Goal: Task Accomplishment & Management: Use online tool/utility

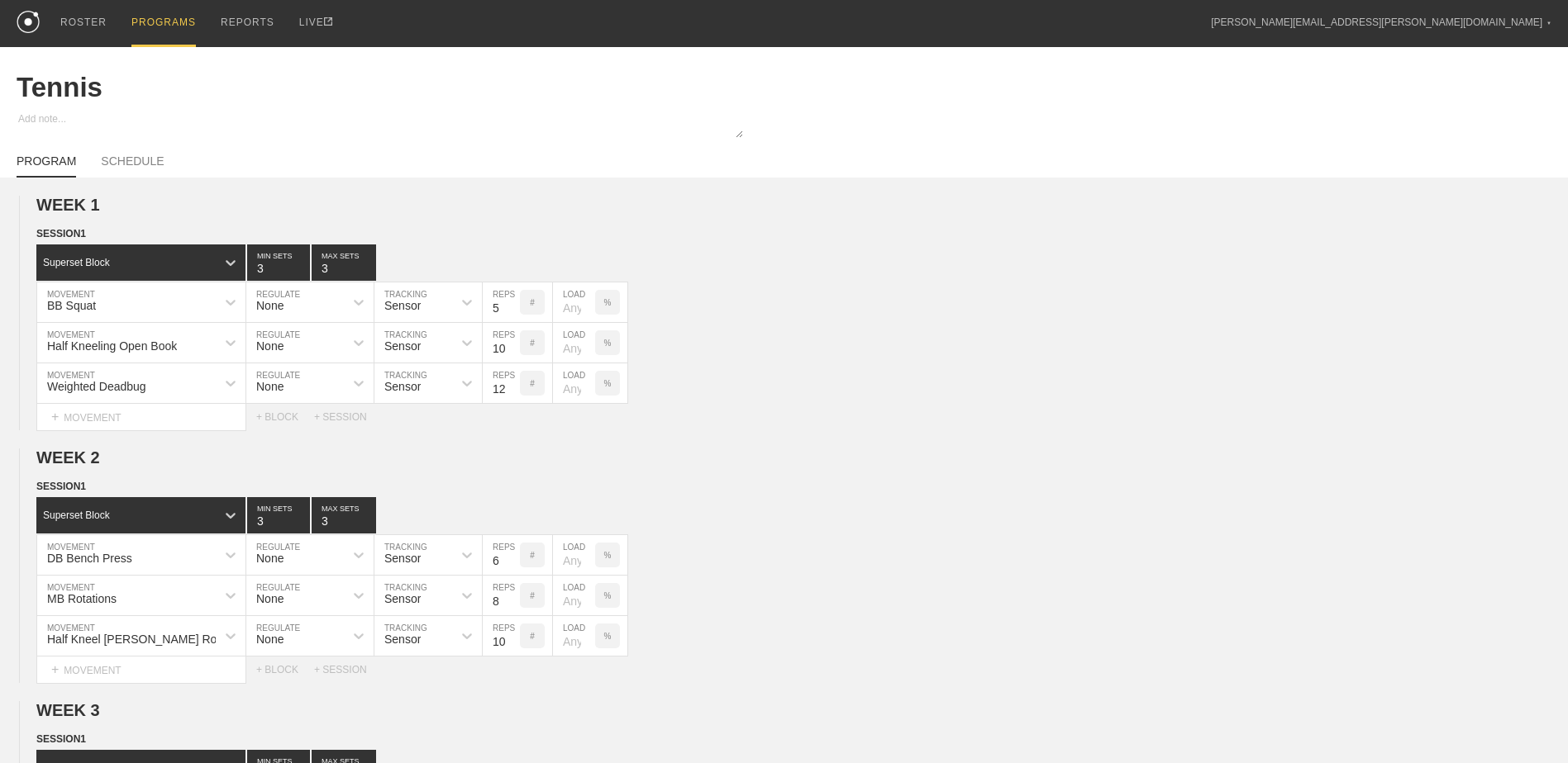
click at [164, 1] on div "PROGRAMS" at bounding box center [164, 23] width 65 height 47
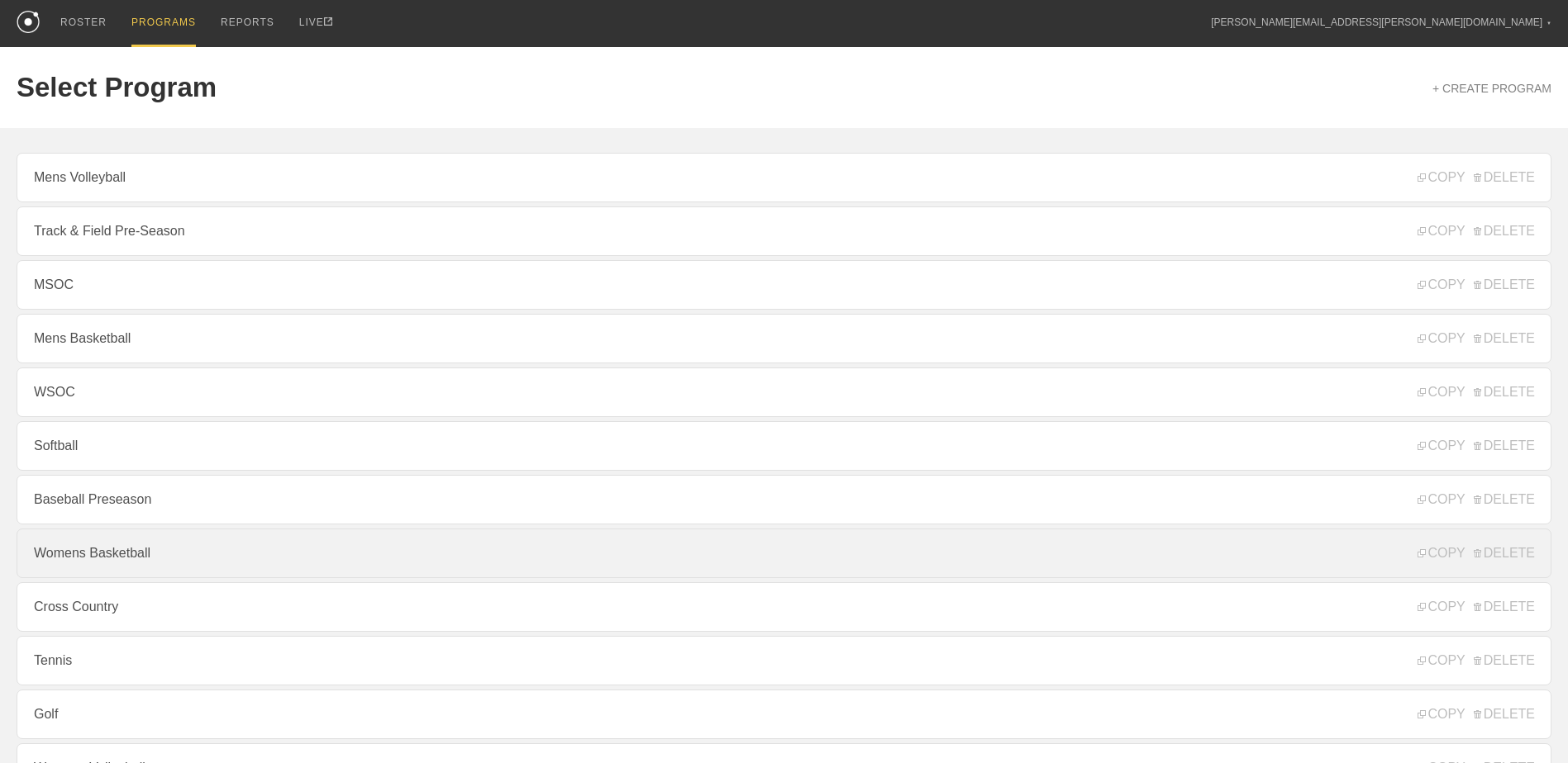
scroll to position [178, 0]
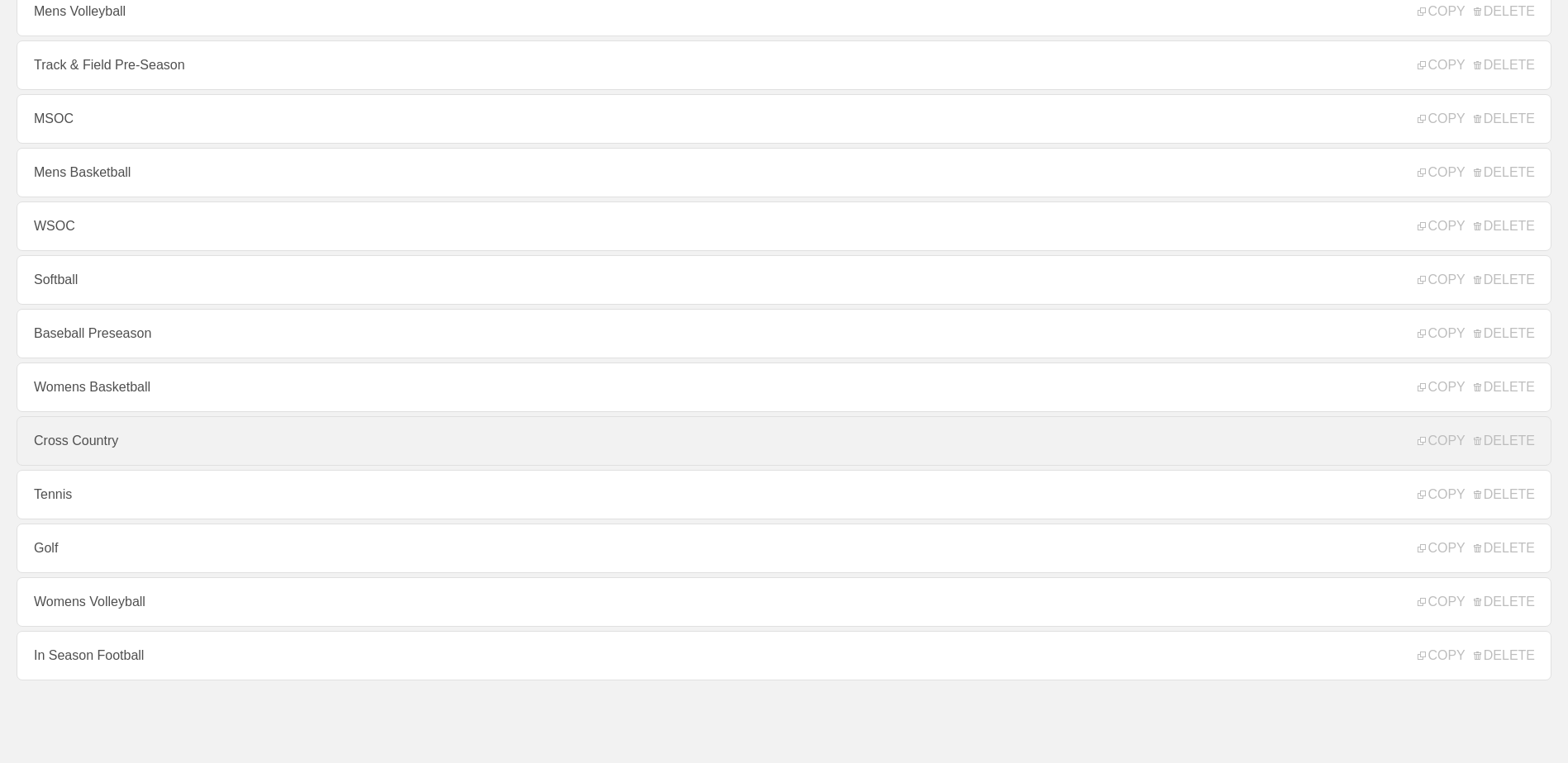
click at [321, 440] on link "Cross Country" at bounding box center [784, 441] width 1535 height 50
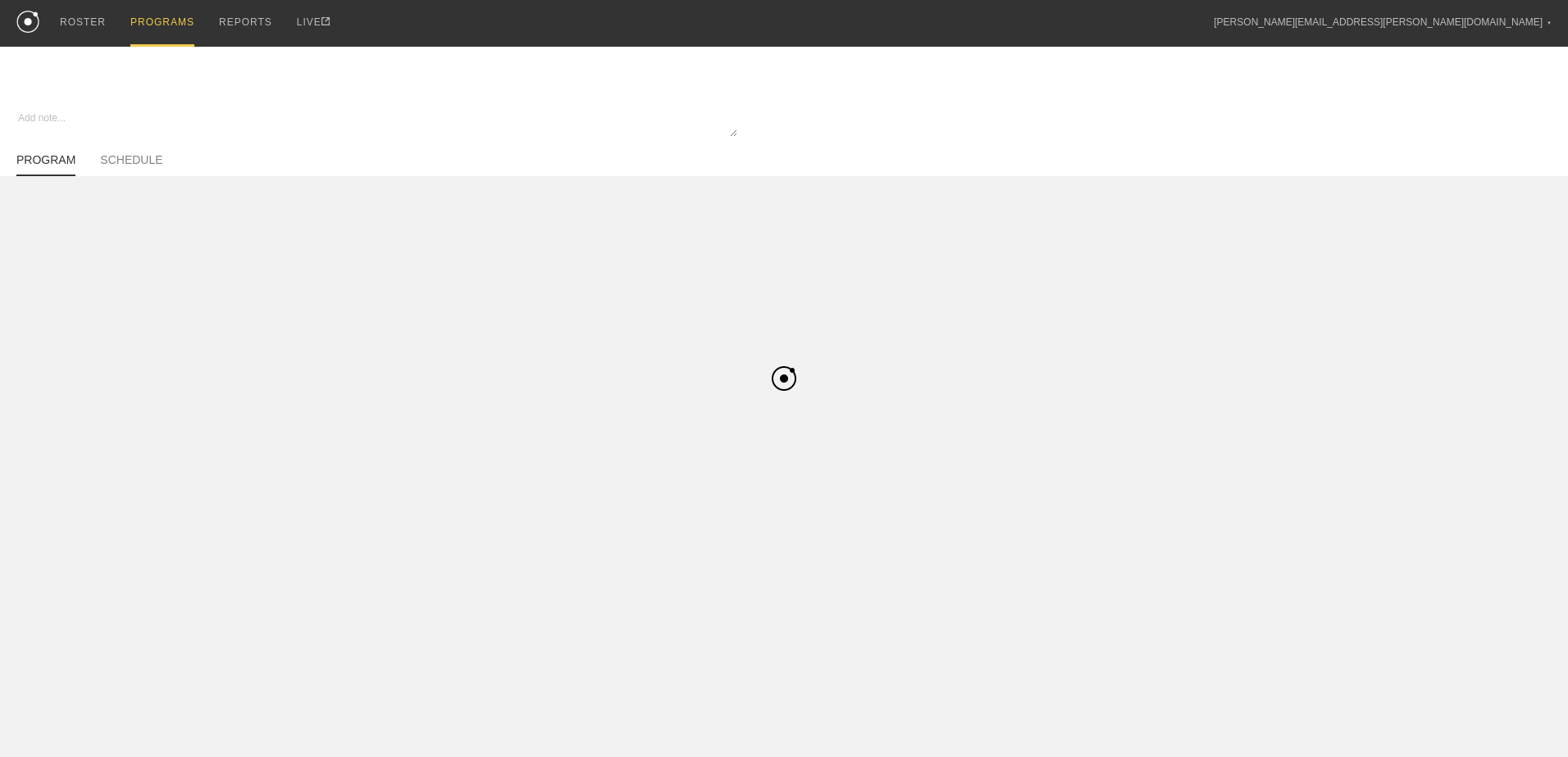
type textarea "x"
type input "Cross Country"
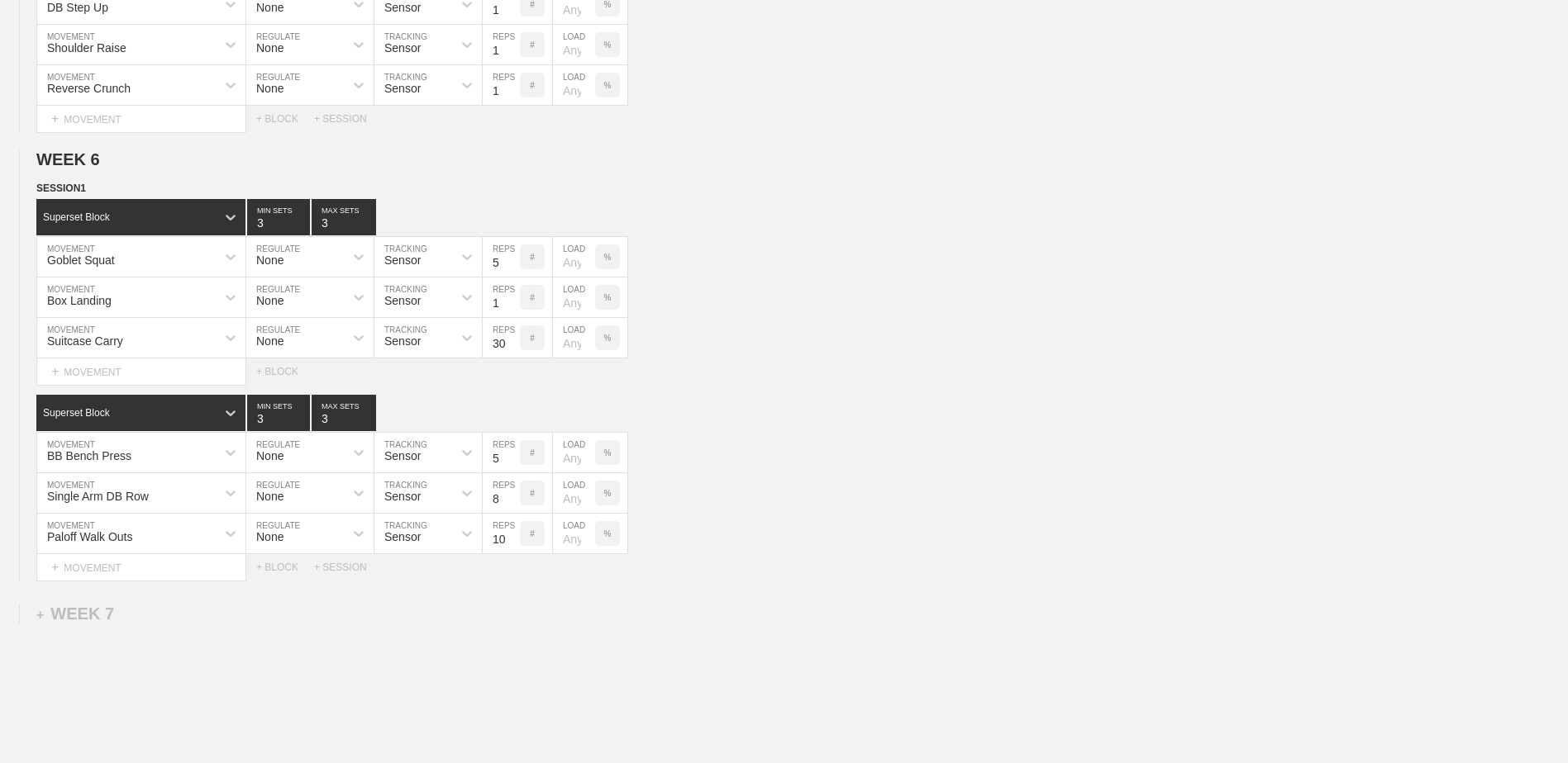
scroll to position [1850, 0]
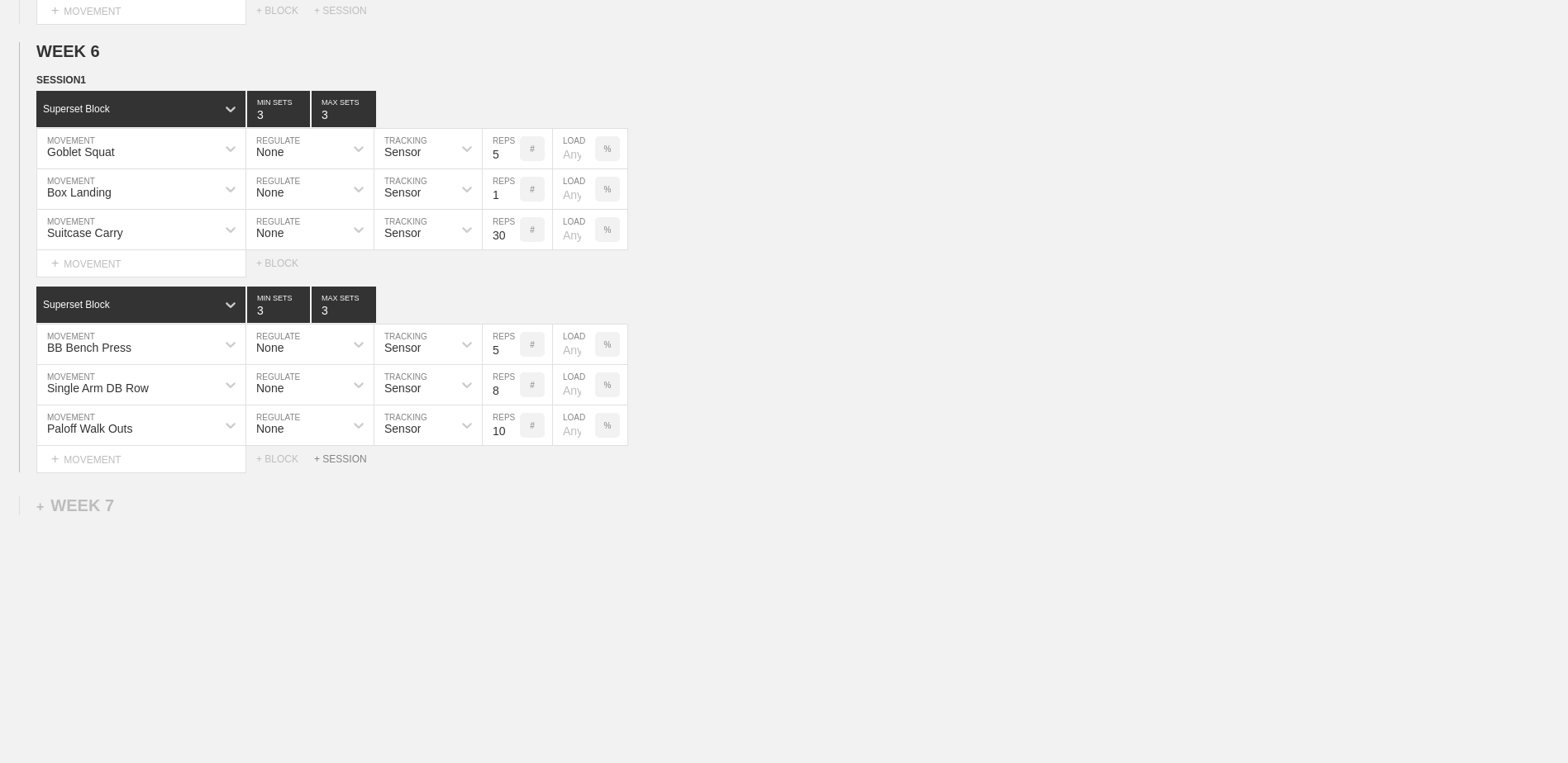
click at [342, 460] on div "+ SESSION" at bounding box center [347, 460] width 66 height 12
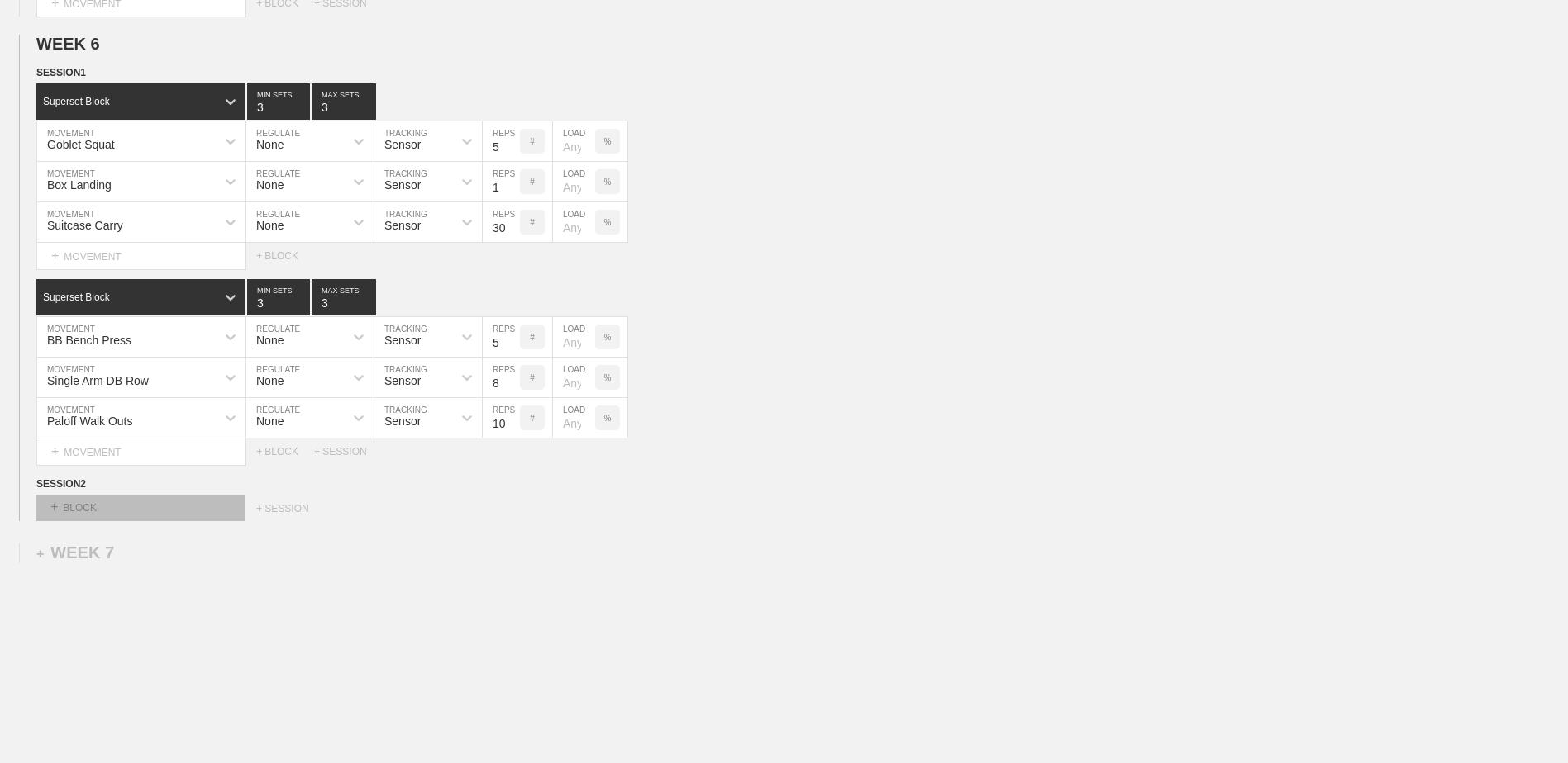
click at [193, 513] on div "+ BLOCK" at bounding box center [141, 508] width 208 height 26
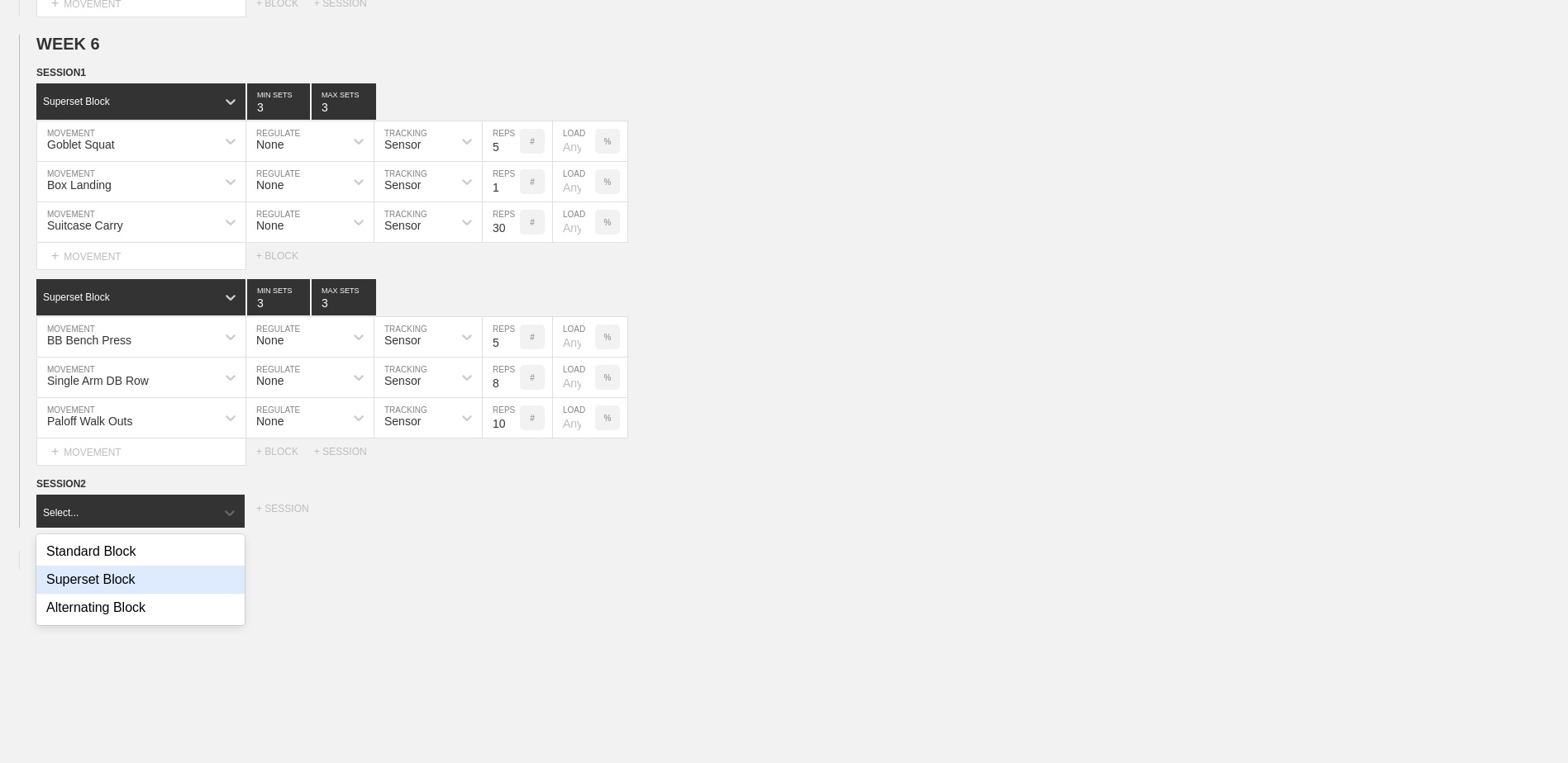
click at [172, 583] on div "Superset Block" at bounding box center [141, 579] width 208 height 28
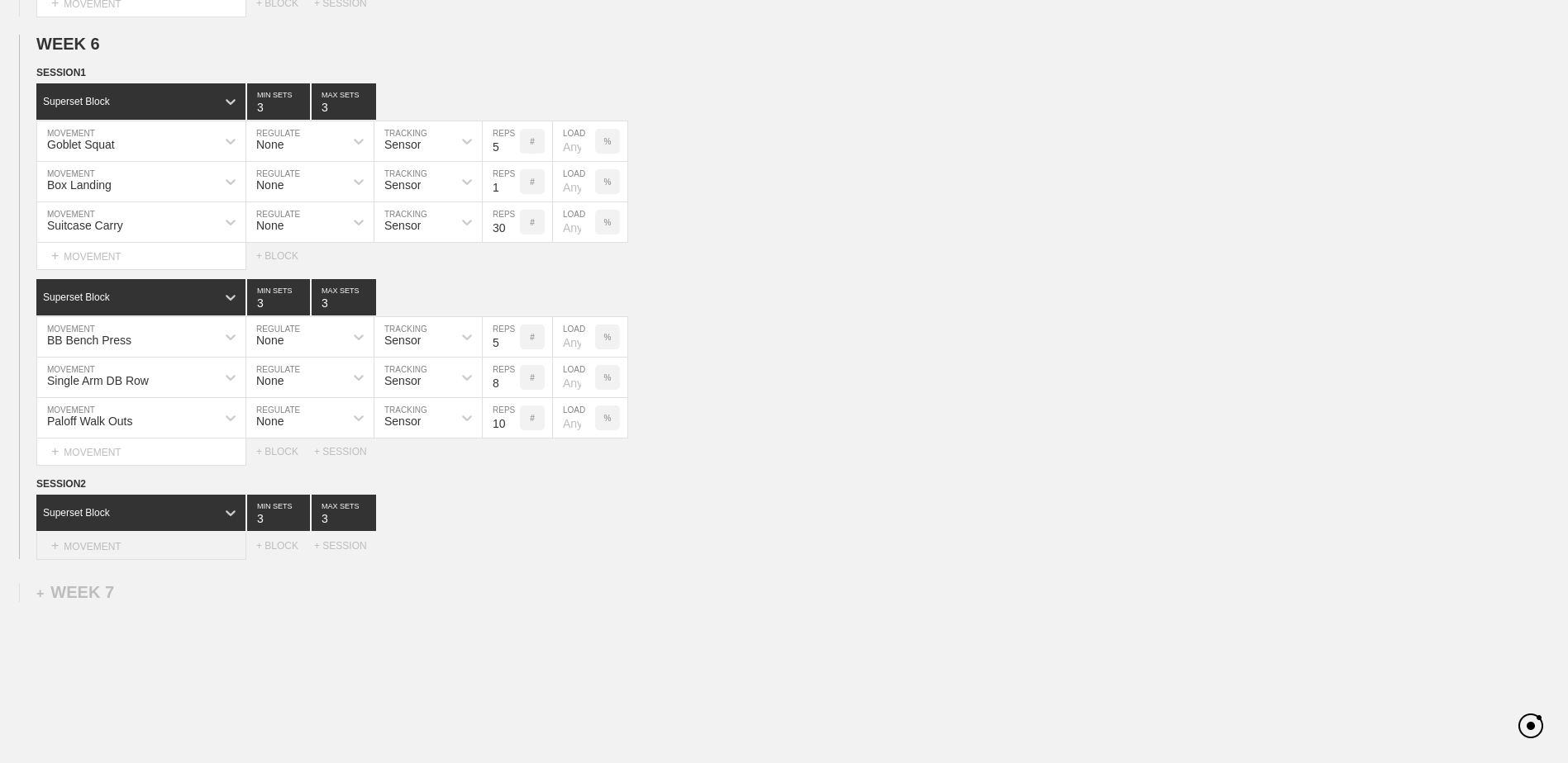
click at [153, 553] on div "+ MOVEMENT" at bounding box center [141, 546] width 210 height 27
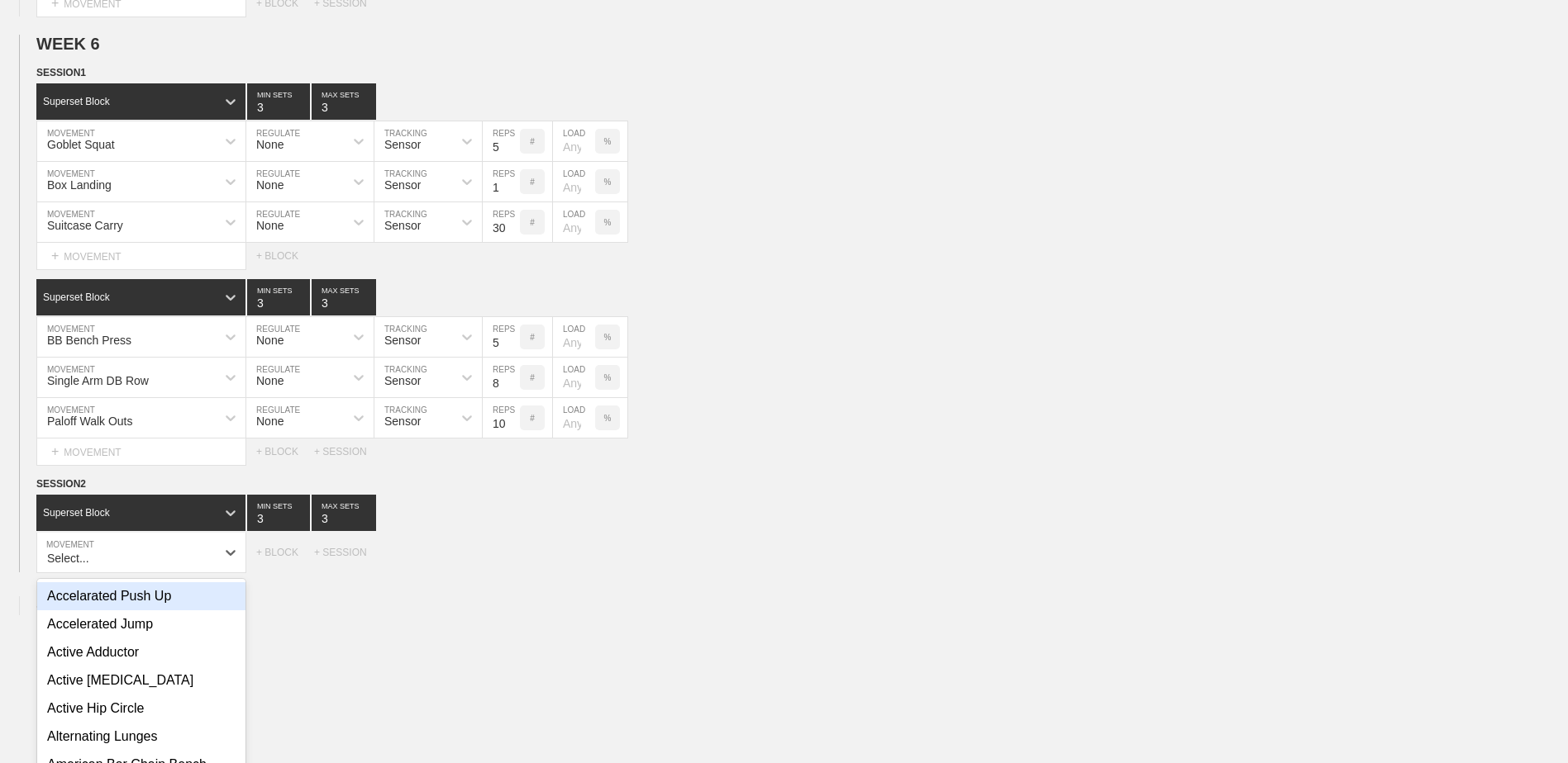
scroll to position [1927, 0]
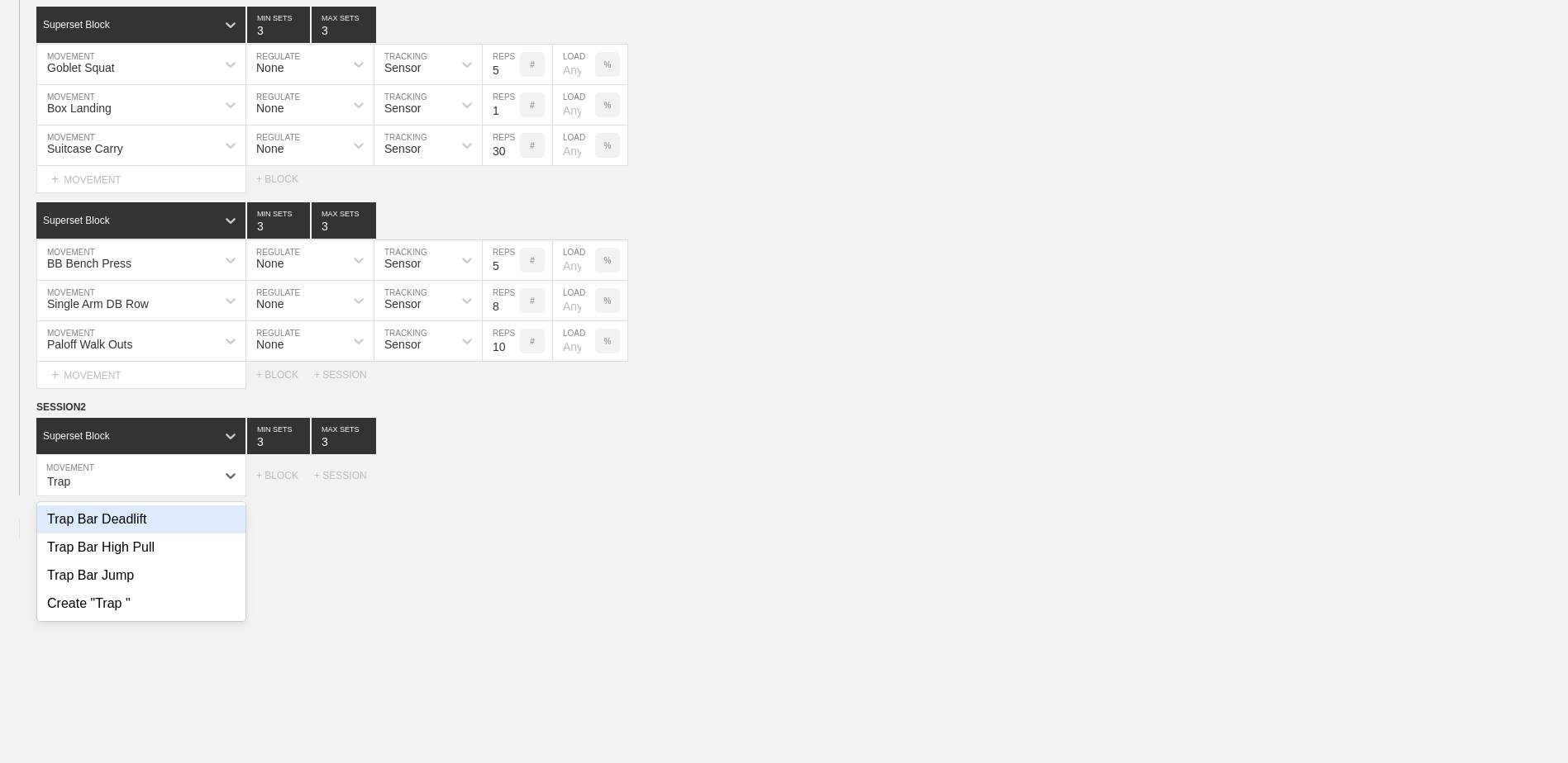
click at [148, 520] on div "Trap Bar Deadlift" at bounding box center [141, 520] width 208 height 28
type input "Trap"
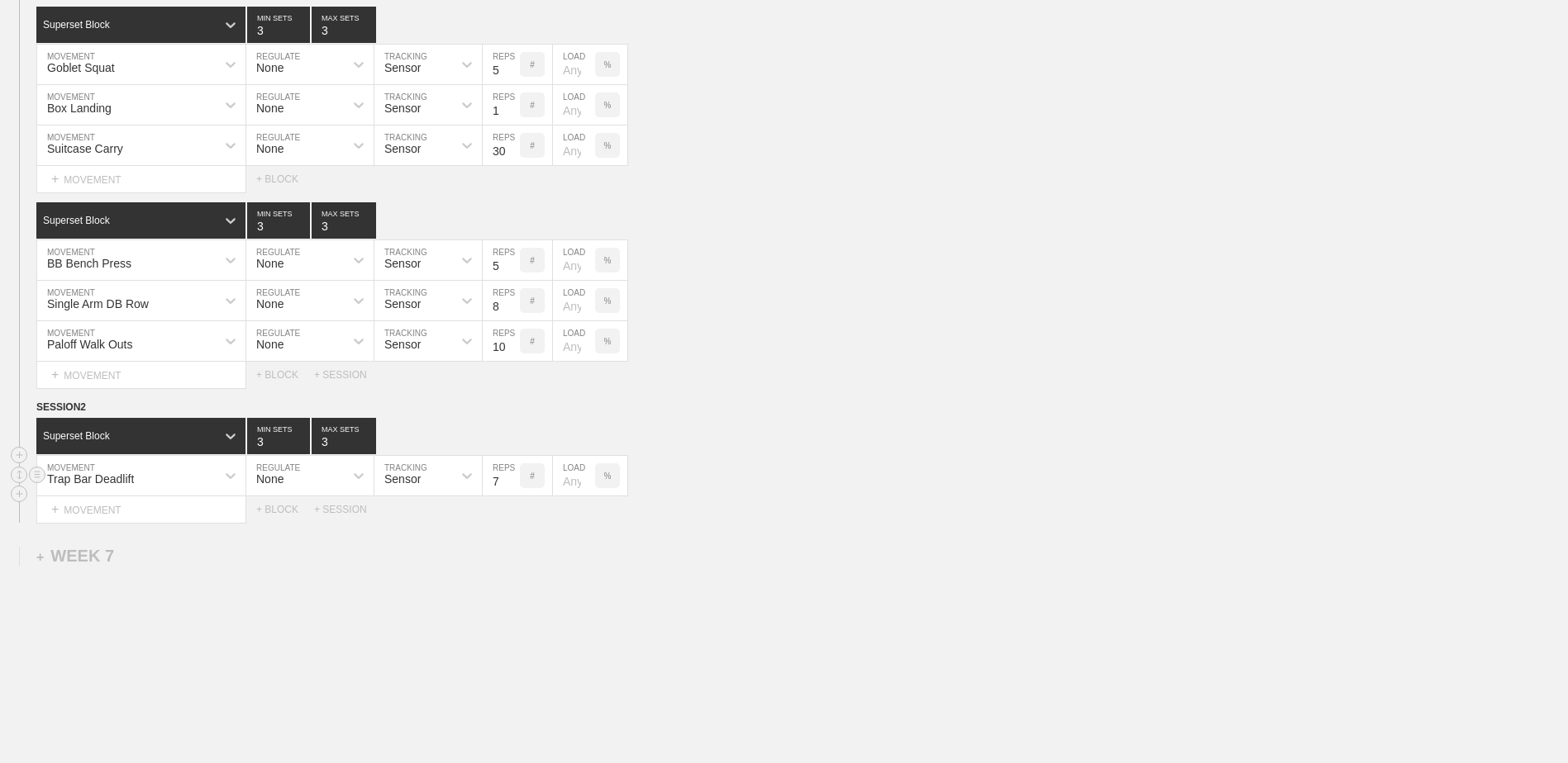
click at [514, 492] on input "7" at bounding box center [501, 476] width 37 height 40
click at [514, 492] on input "6" at bounding box center [501, 476] width 37 height 40
type input "5"
click at [516, 491] on input "5" at bounding box center [501, 476] width 37 height 40
click at [172, 513] on div "+ MOVEMENT" at bounding box center [141, 510] width 210 height 27
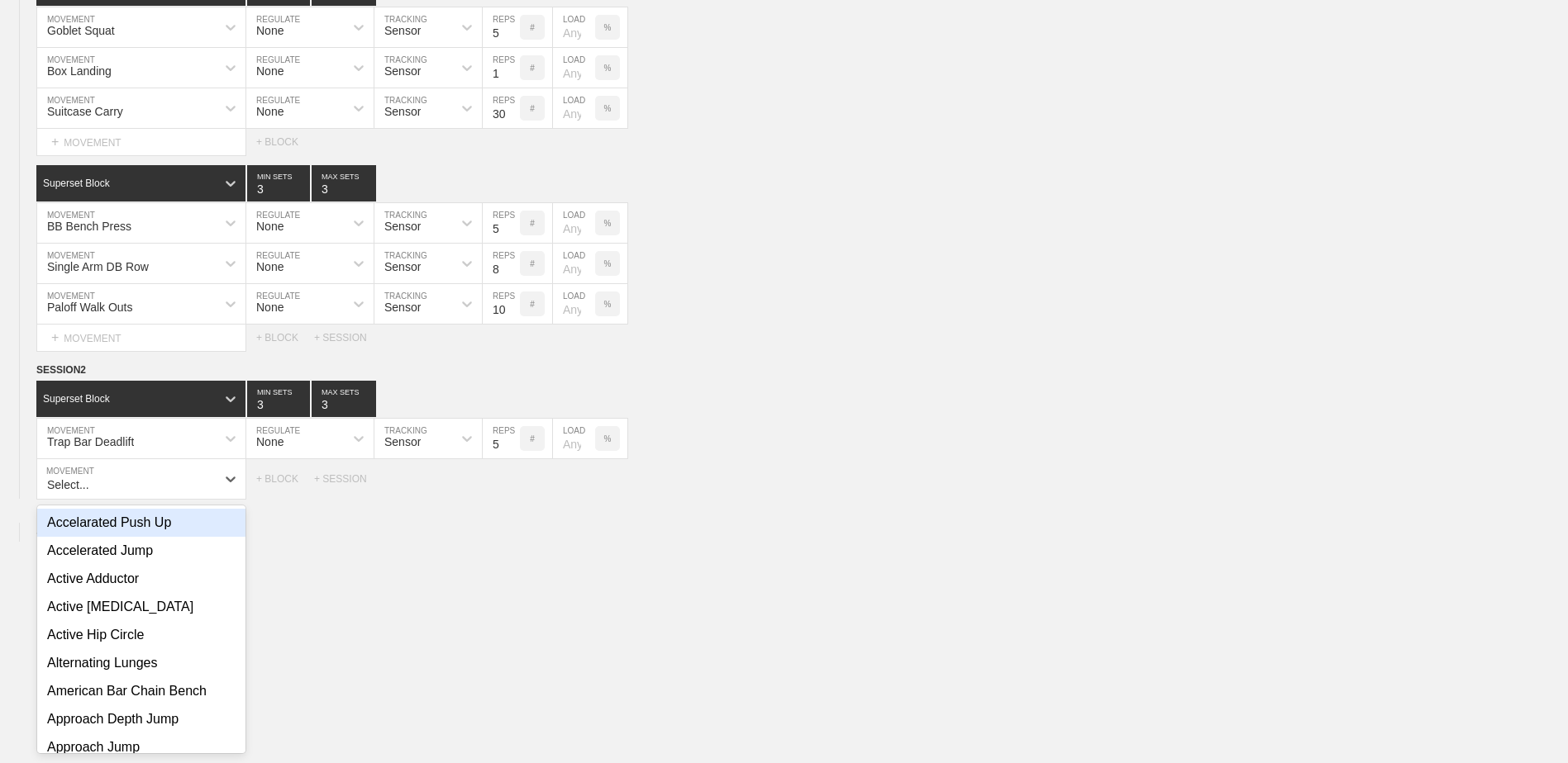
scroll to position [1967, 0]
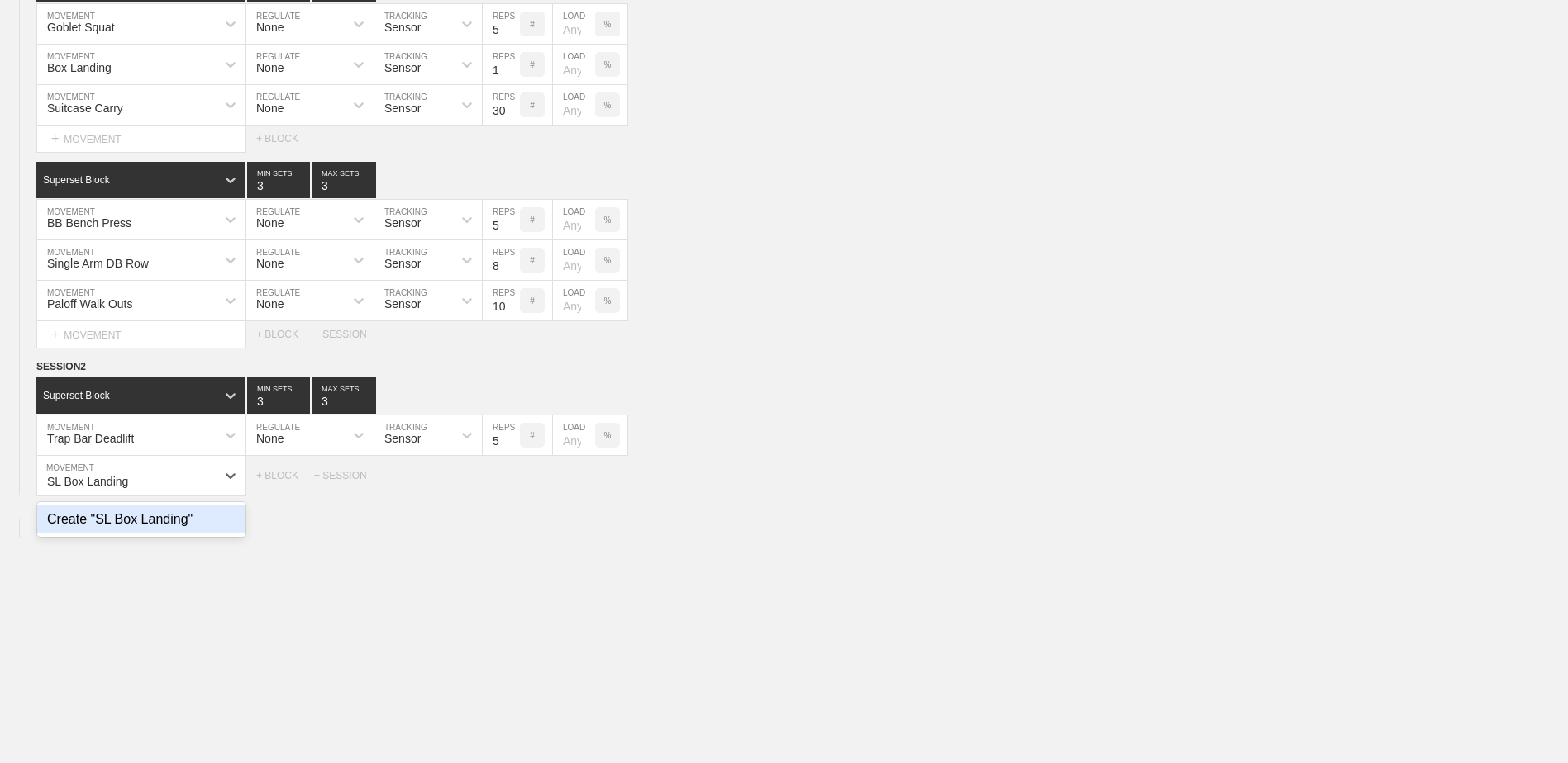
click at [159, 531] on div "Create "SL Box Landing"" at bounding box center [141, 520] width 208 height 28
type input "SL Box Landing"
click at [511, 491] on input "7" at bounding box center [501, 476] width 37 height 40
click at [511, 491] on input "6" at bounding box center [501, 476] width 37 height 40
click at [511, 491] on input "5" at bounding box center [501, 476] width 37 height 40
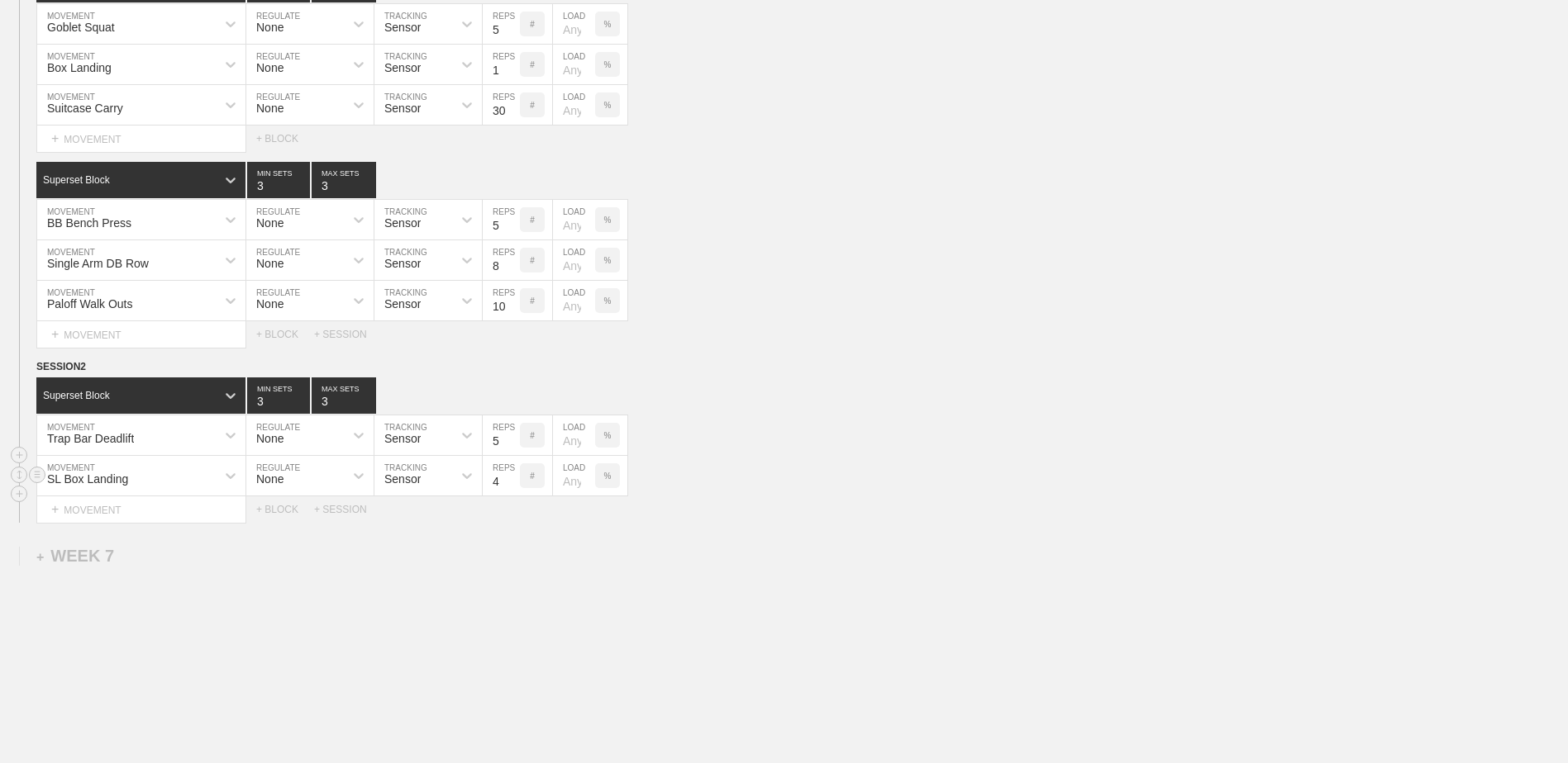
click at [511, 491] on input "4" at bounding box center [501, 476] width 37 height 40
click at [511, 491] on input "3" at bounding box center [501, 476] width 37 height 40
click at [511, 491] on input "2" at bounding box center [501, 476] width 37 height 40
type input "1"
click at [511, 491] on input "1" at bounding box center [501, 476] width 37 height 40
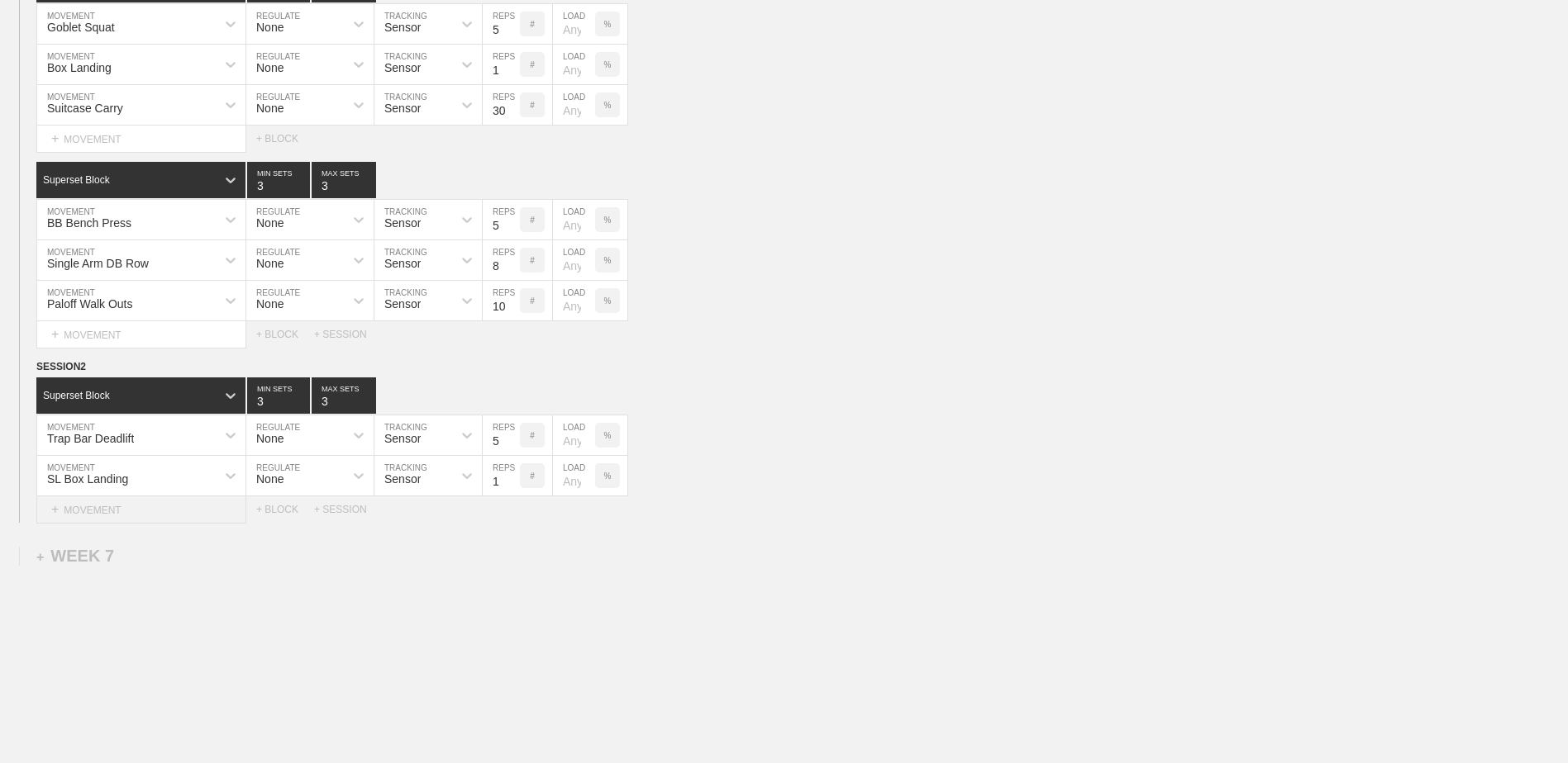
click at [209, 512] on div "+ MOVEMENT" at bounding box center [141, 510] width 210 height 27
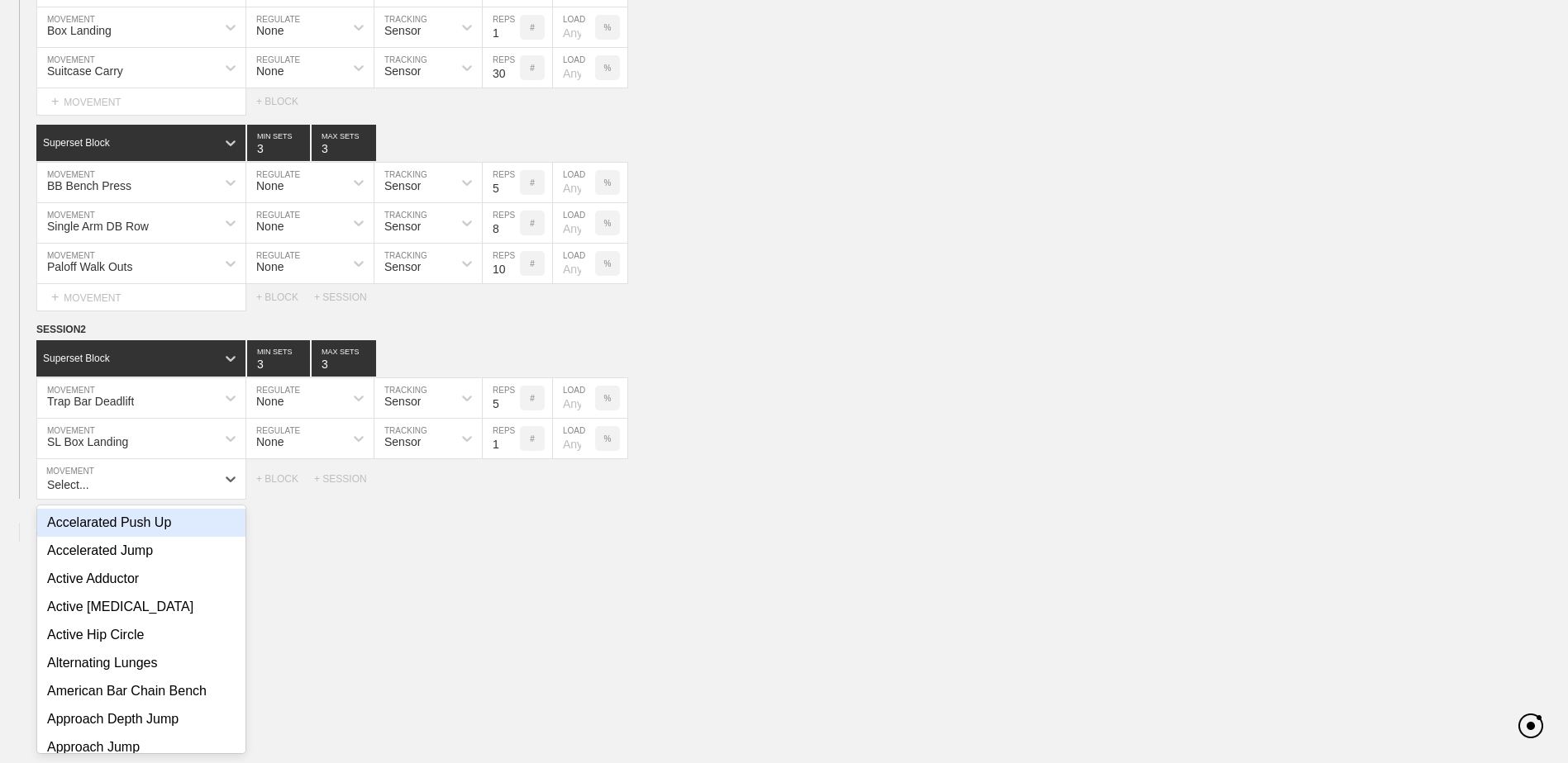
scroll to position [2008, 0]
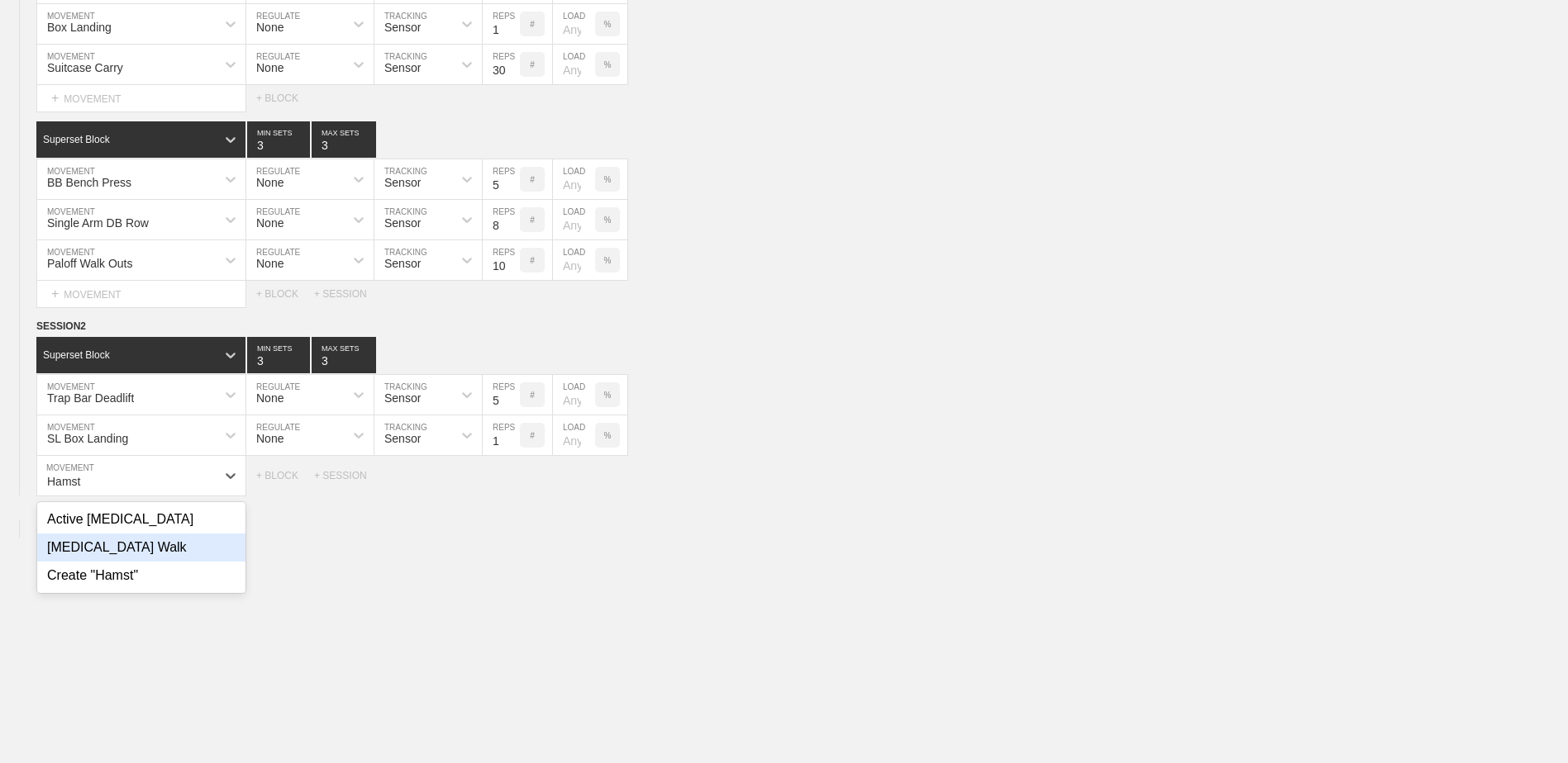
click at [131, 561] on div "[MEDICAL_DATA] Walk" at bounding box center [141, 548] width 208 height 28
type input "Hamst"
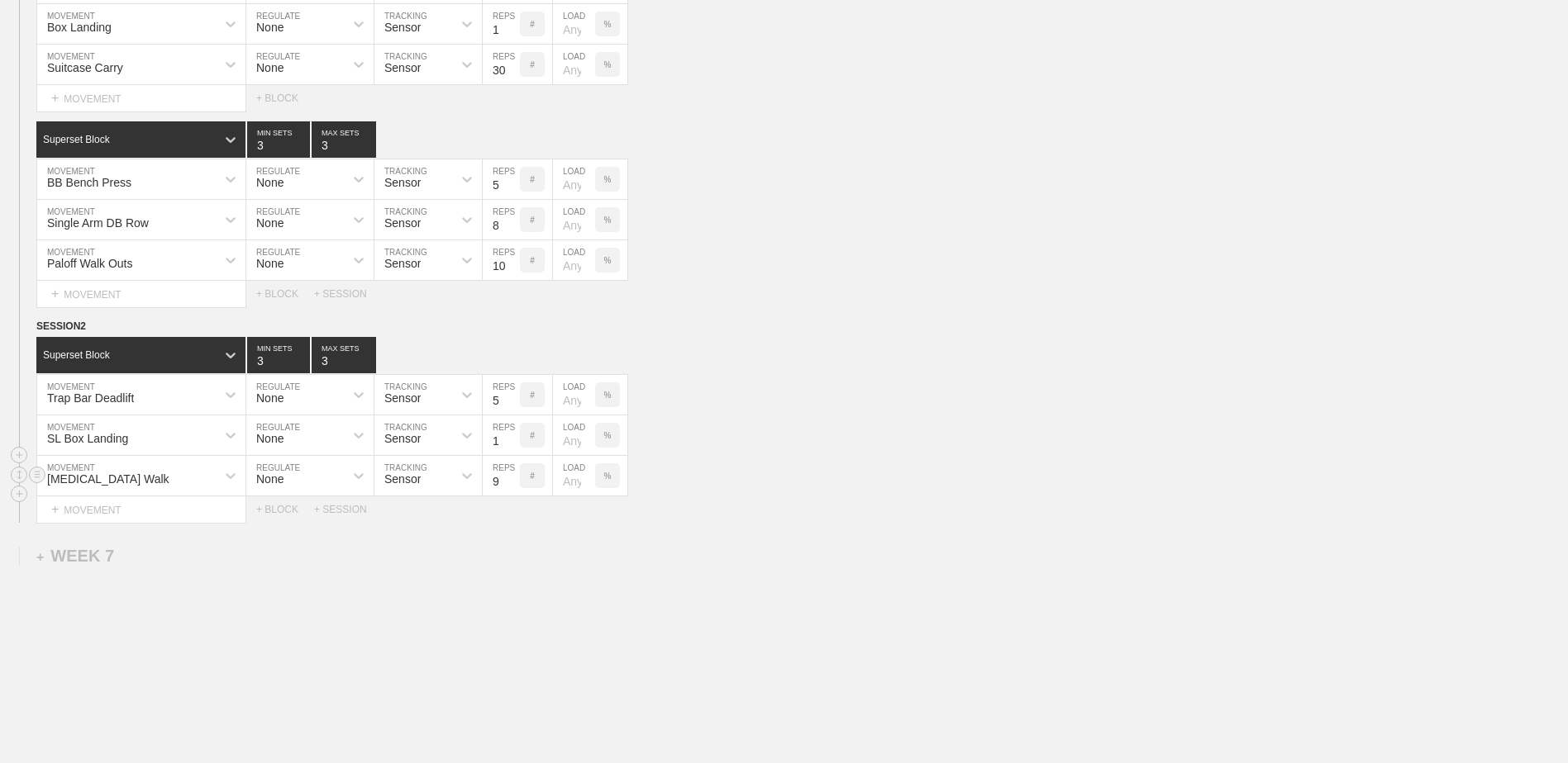
click at [514, 487] on input "9" at bounding box center [501, 476] width 37 height 40
click at [514, 487] on input "10" at bounding box center [501, 476] width 37 height 40
click at [514, 487] on input "11" at bounding box center [501, 476] width 37 height 40
click at [514, 487] on input "12" at bounding box center [501, 476] width 37 height 40
click at [514, 487] on input "13" at bounding box center [501, 476] width 37 height 40
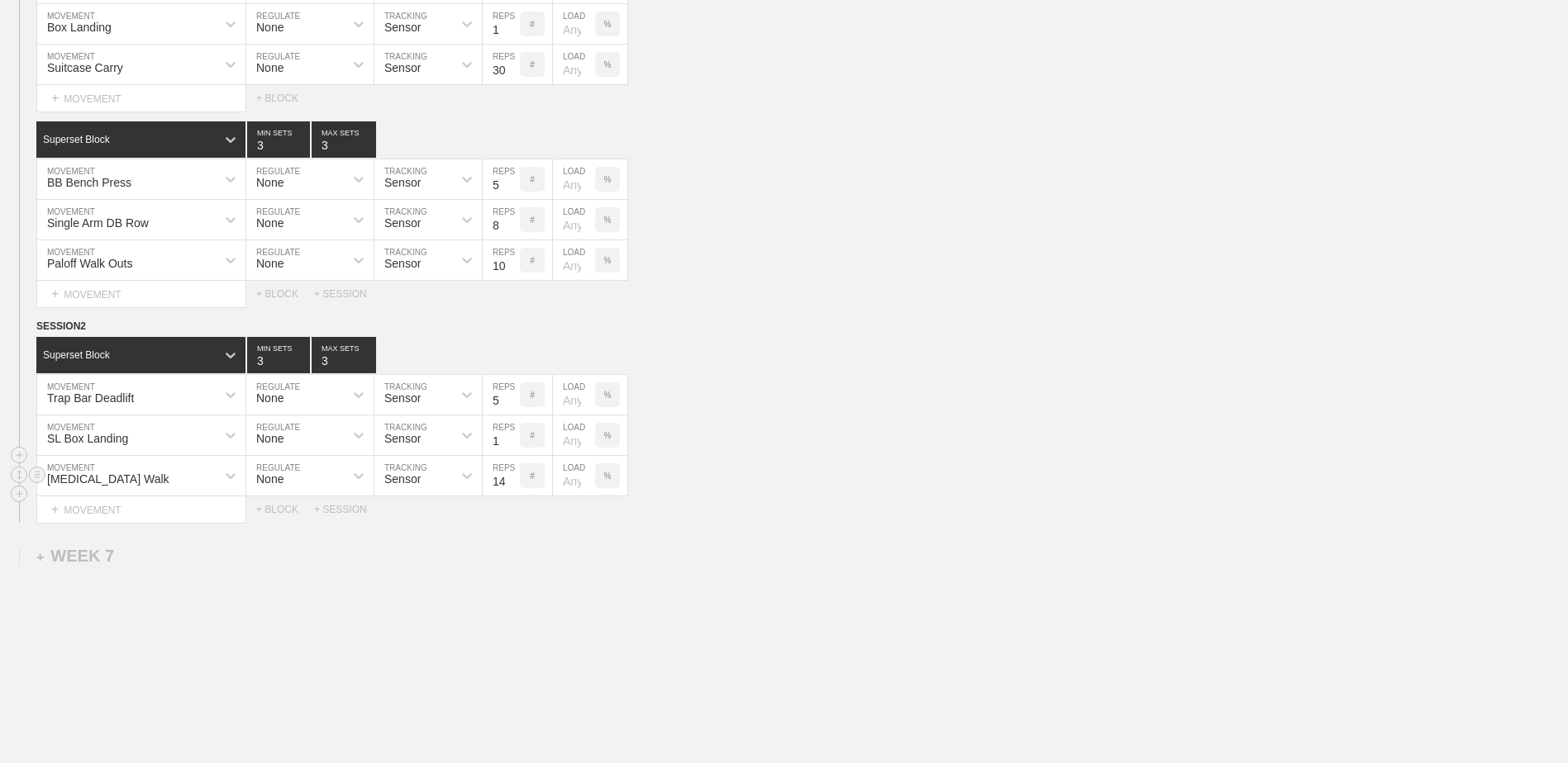
click at [514, 487] on input "14" at bounding box center [501, 476] width 37 height 40
click at [514, 487] on input "15" at bounding box center [501, 476] width 37 height 40
click at [514, 487] on input "16" at bounding box center [501, 476] width 37 height 40
click at [514, 487] on input "17" at bounding box center [501, 476] width 37 height 40
click at [514, 487] on input "18" at bounding box center [501, 476] width 37 height 40
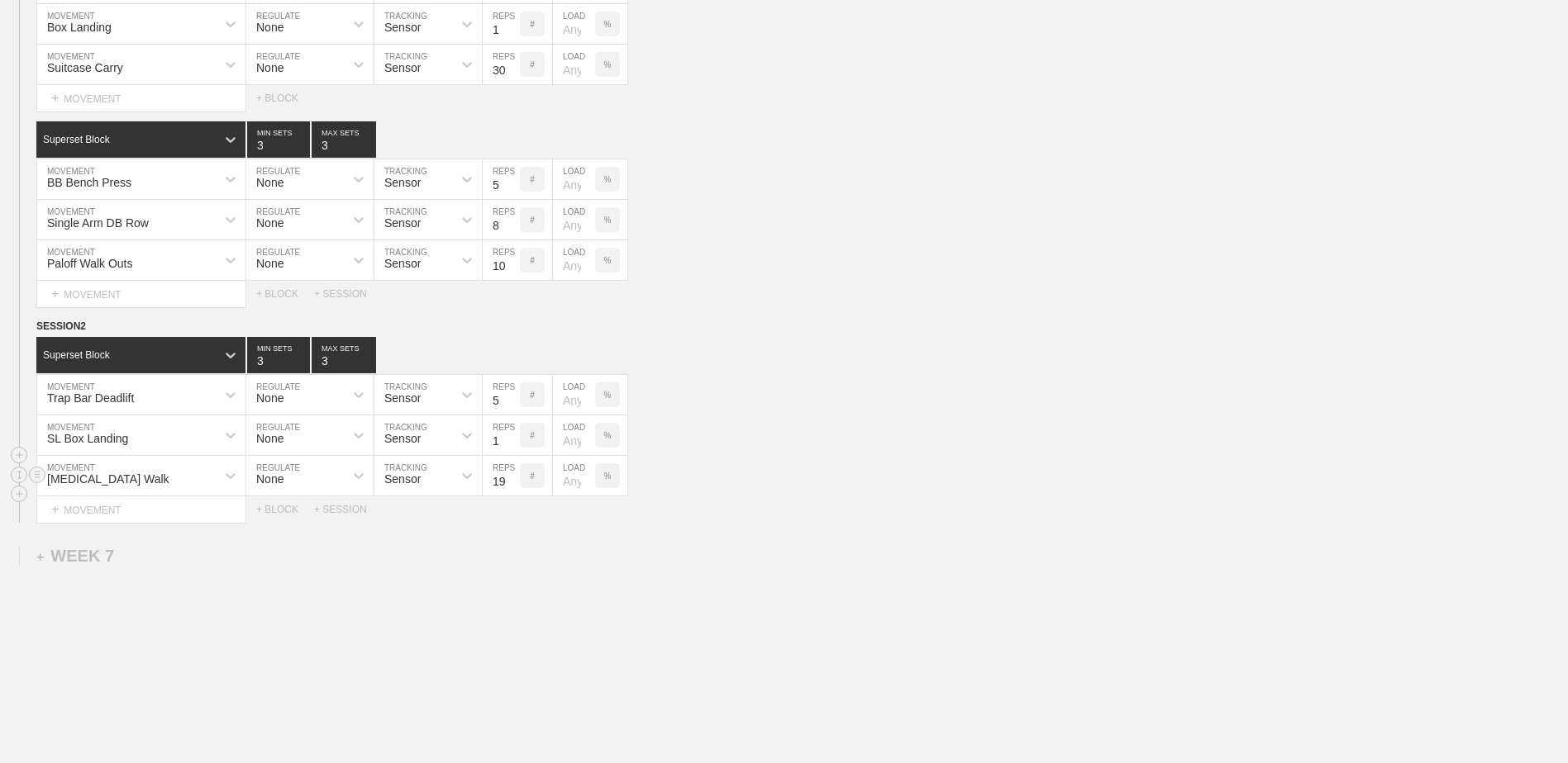
click at [514, 487] on input "19" at bounding box center [501, 476] width 37 height 40
click at [514, 487] on input "20" at bounding box center [501, 476] width 37 height 40
click at [514, 487] on input "21" at bounding box center [501, 476] width 37 height 40
click at [514, 487] on input "22" at bounding box center [501, 476] width 37 height 40
click at [514, 487] on input "23" at bounding box center [501, 476] width 37 height 40
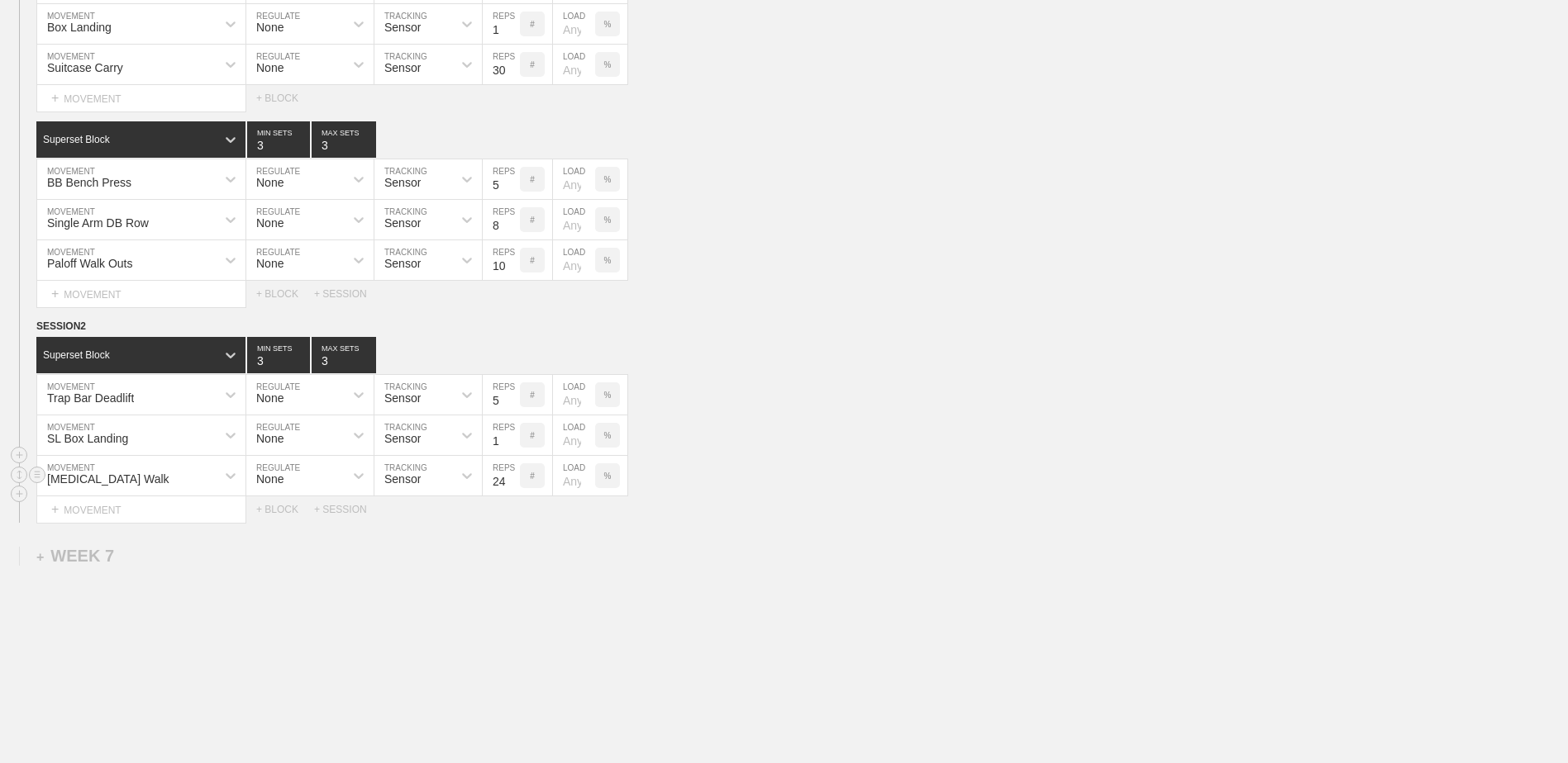
click at [514, 487] on input "24" at bounding box center [501, 476] width 37 height 40
click at [514, 487] on input "25" at bounding box center [501, 476] width 37 height 40
click at [514, 487] on input "26" at bounding box center [501, 476] width 37 height 40
click at [514, 487] on input "27" at bounding box center [501, 476] width 37 height 40
click at [514, 487] on input "28" at bounding box center [501, 476] width 37 height 40
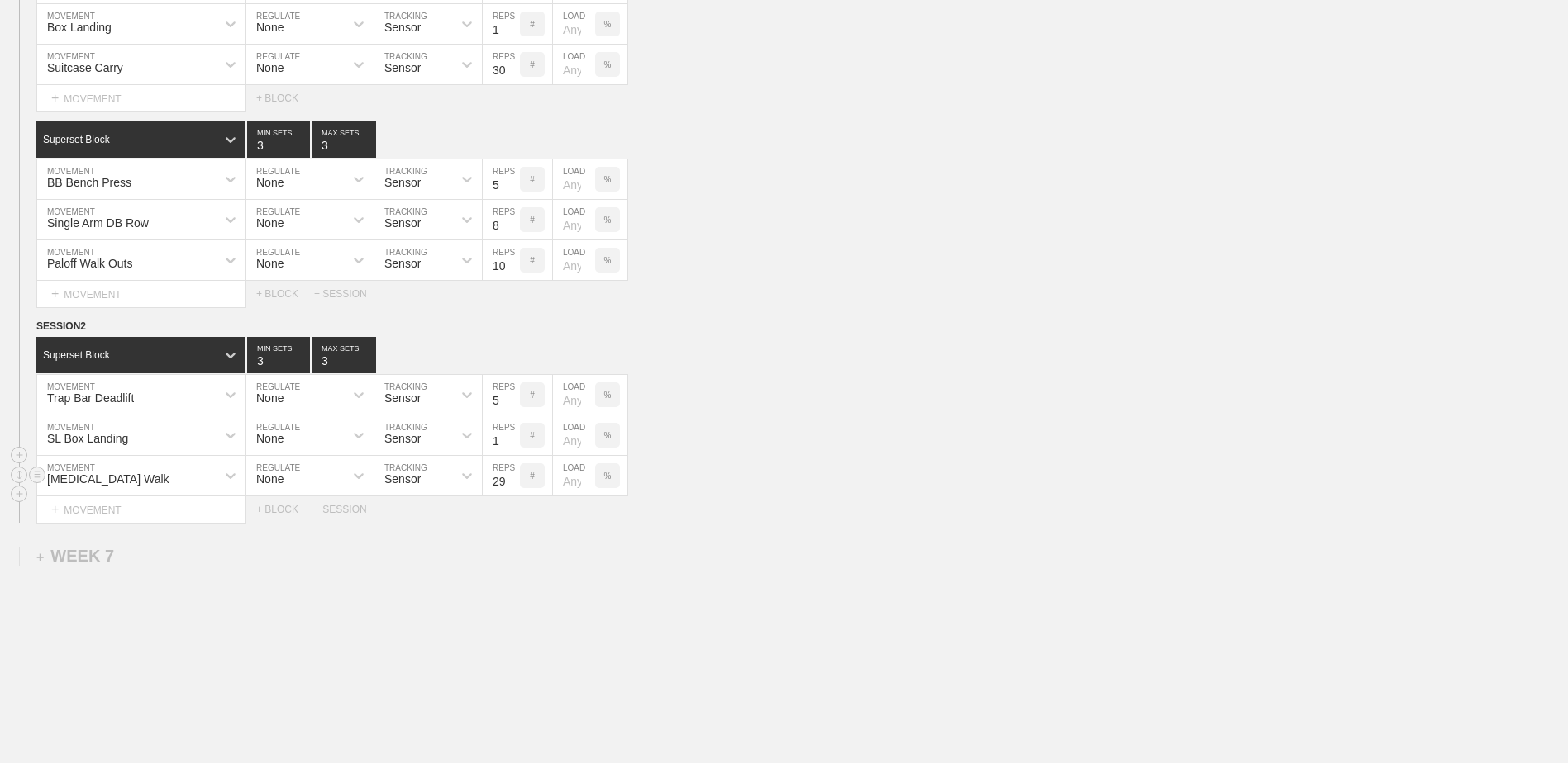
click at [514, 487] on input "29" at bounding box center [501, 476] width 37 height 40
type input "30"
click at [514, 487] on input "30" at bounding box center [501, 476] width 37 height 40
click at [288, 516] on div "+ BLOCK" at bounding box center [285, 510] width 58 height 12
click at [207, 565] on div "Standard Block" at bounding box center [141, 551] width 209 height 36
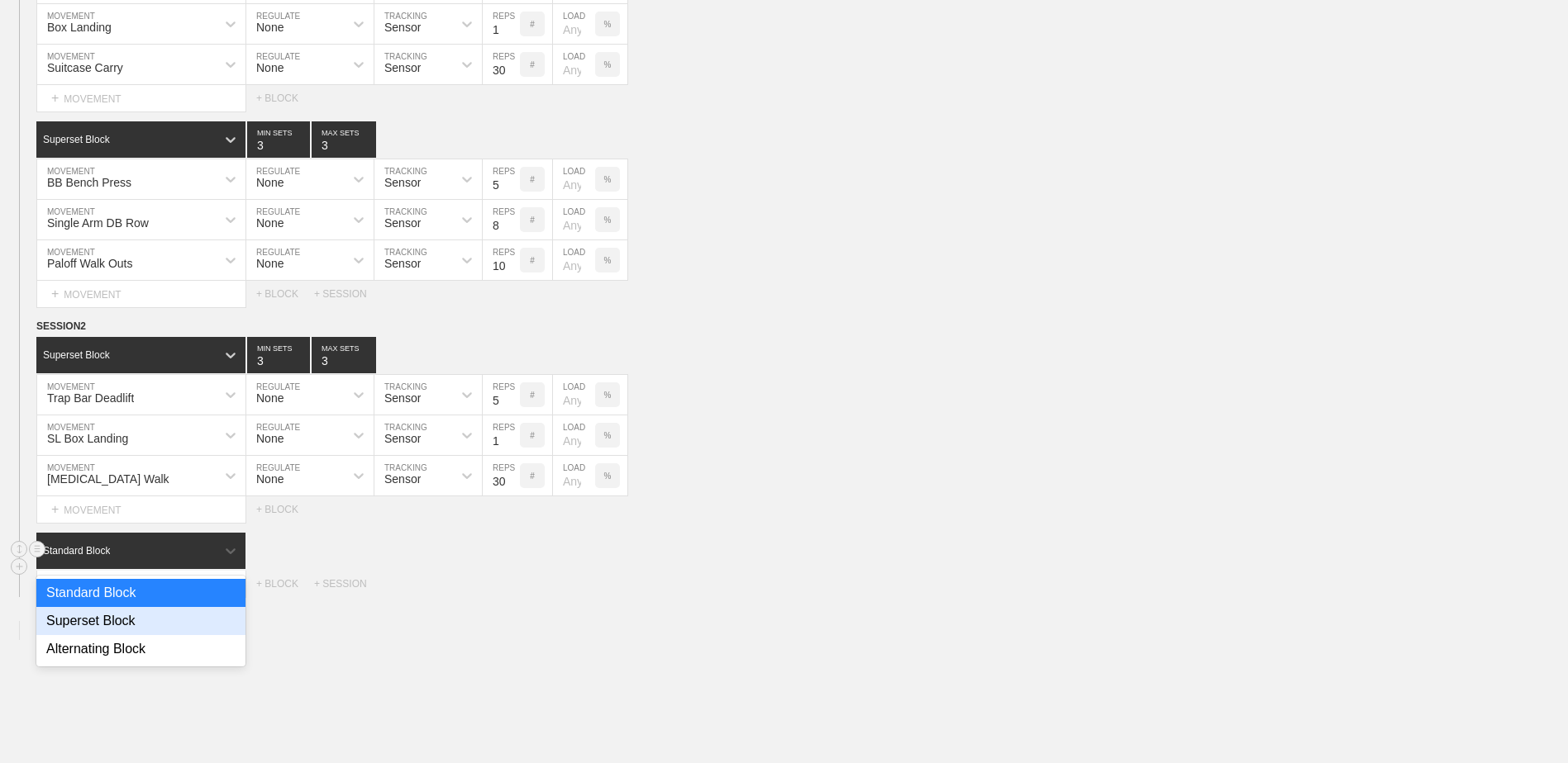
click at [197, 622] on div "Superset Block" at bounding box center [141, 621] width 209 height 28
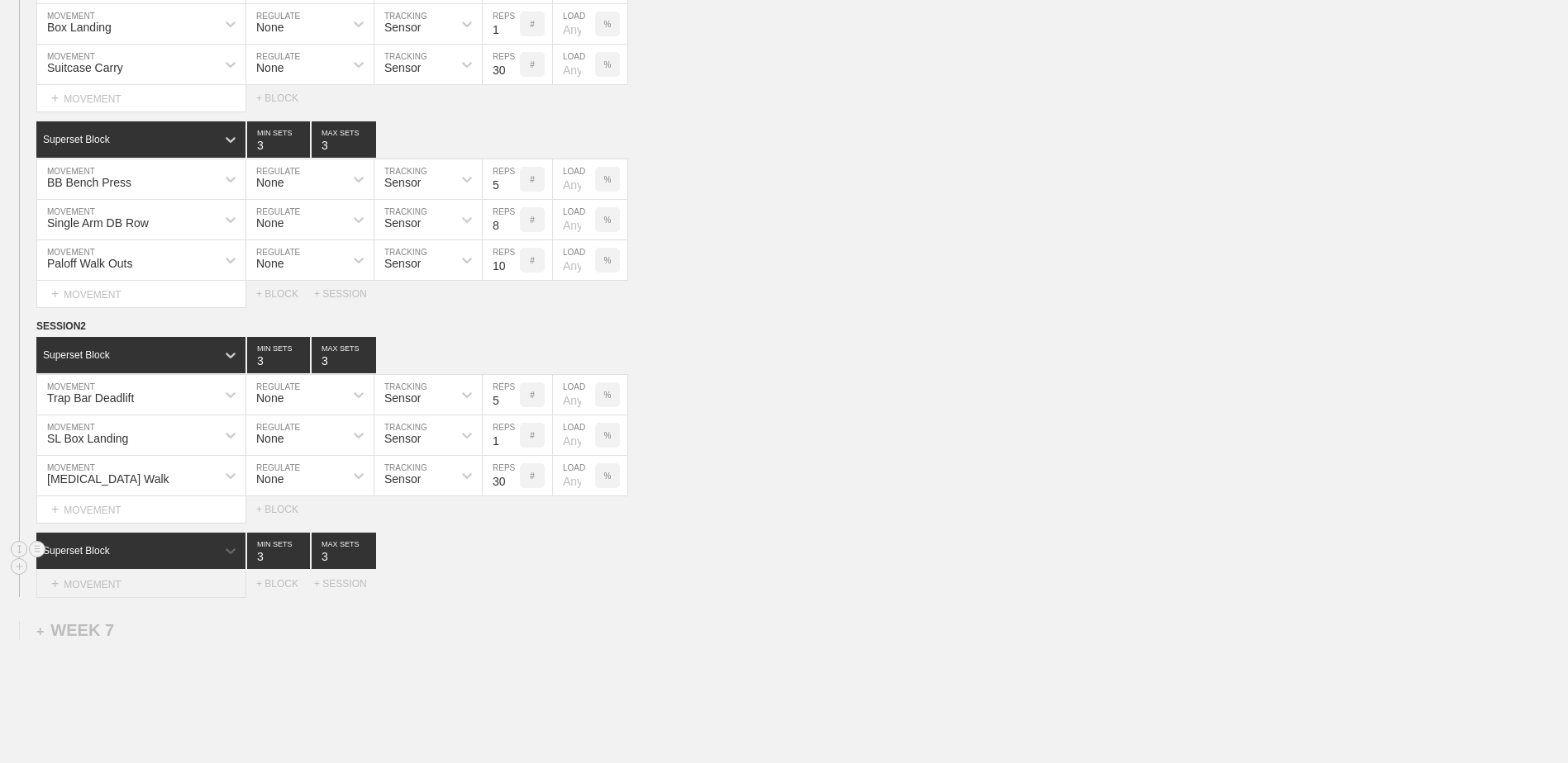
click at [179, 594] on div "+ MOVEMENT" at bounding box center [141, 584] width 210 height 27
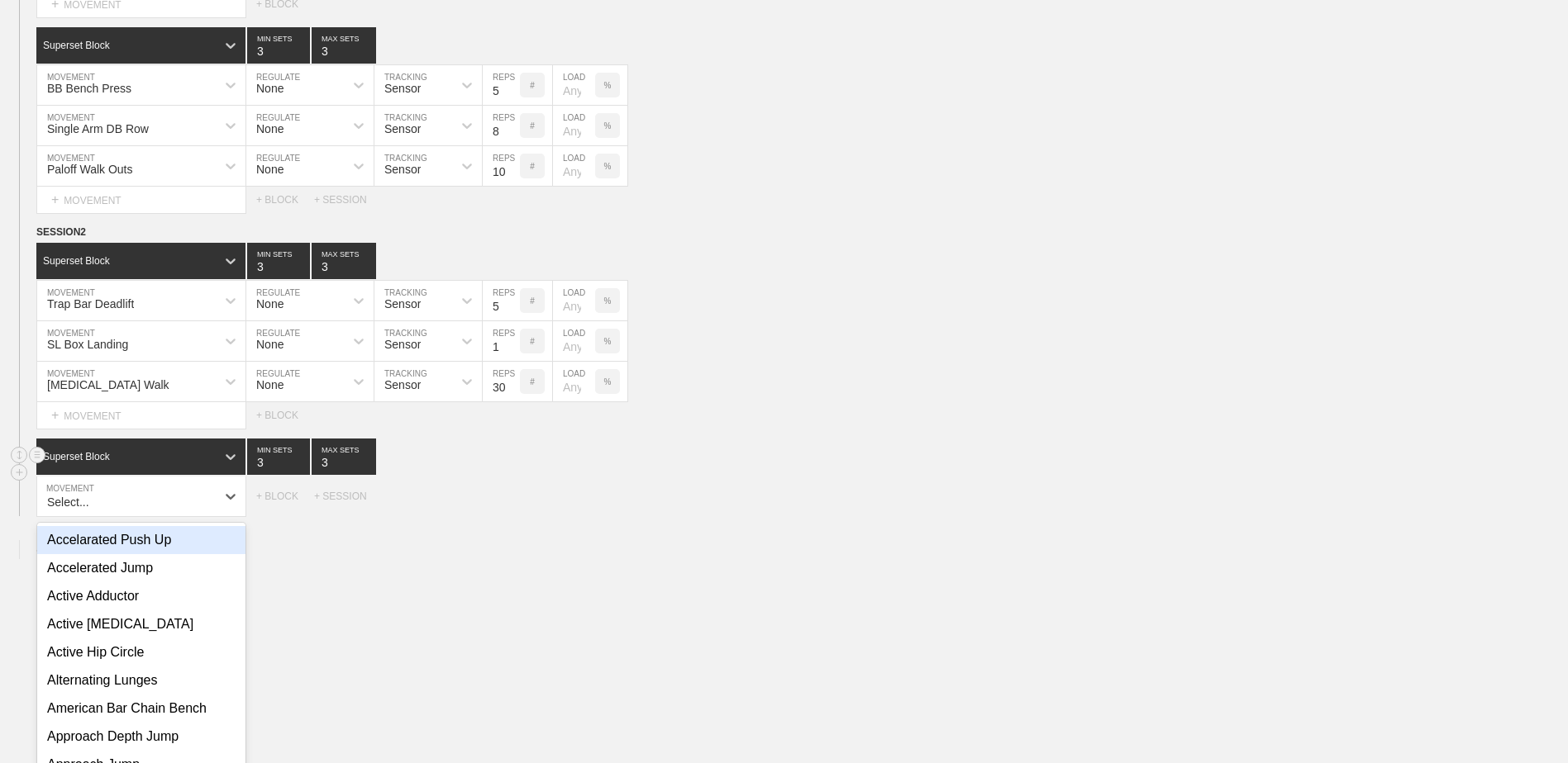
scroll to position [2123, 0]
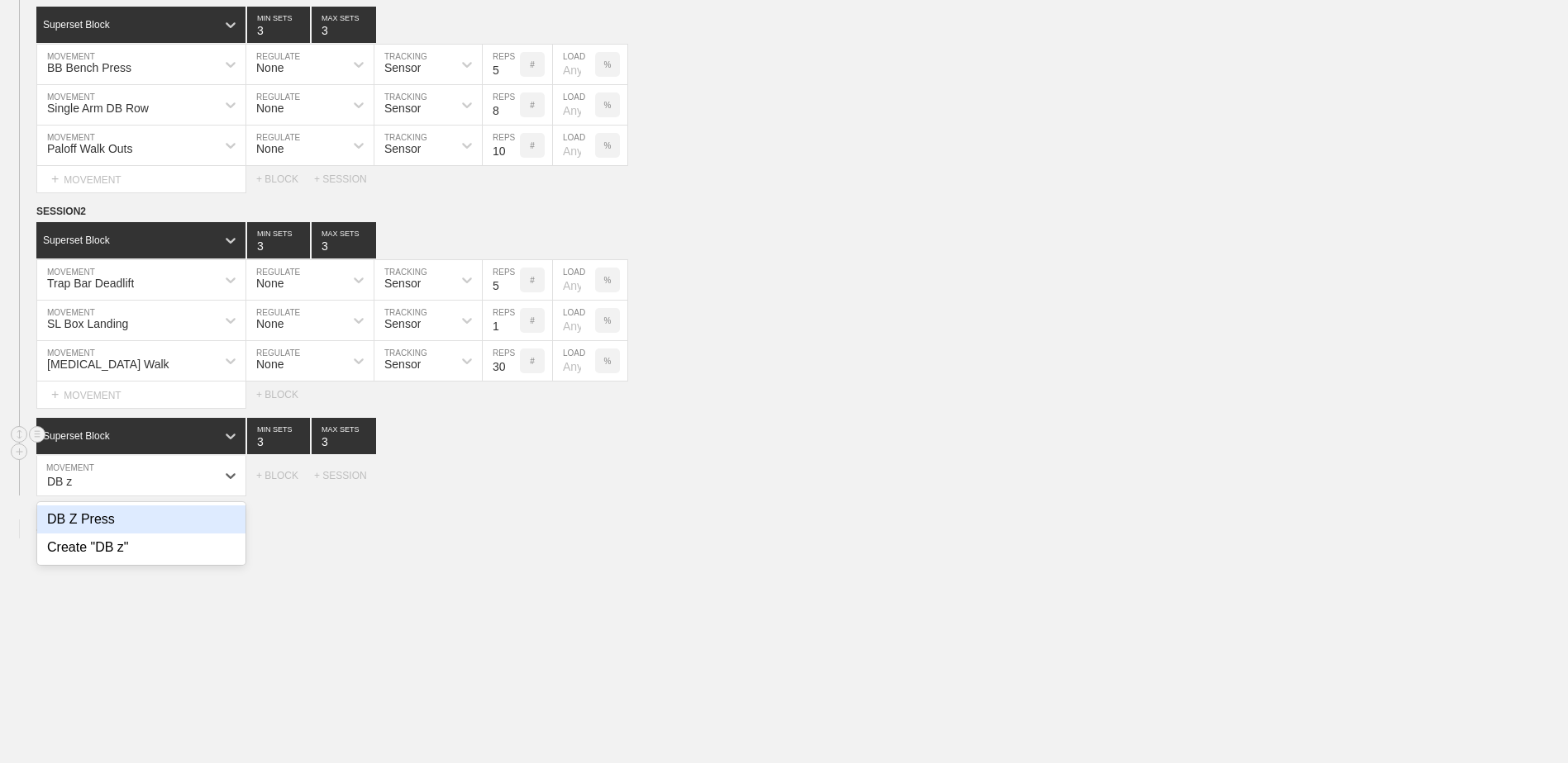
click at [138, 521] on div "DB Z Press" at bounding box center [141, 520] width 208 height 28
type input "DB z"
click at [513, 492] on input "7" at bounding box center [501, 476] width 37 height 40
click at [513, 492] on input "6" at bounding box center [501, 476] width 37 height 40
click at [513, 492] on input "5" at bounding box center [501, 476] width 37 height 40
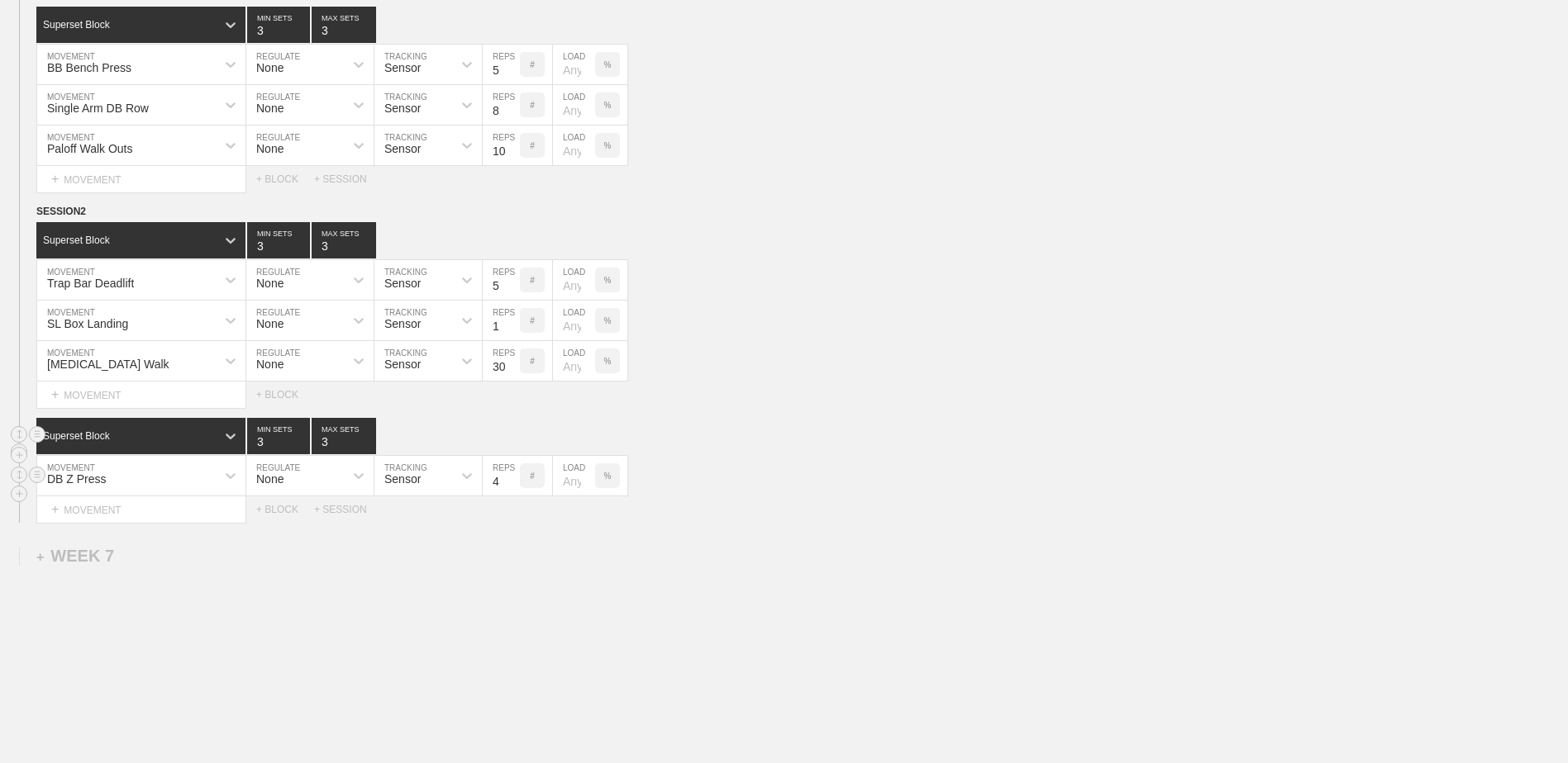
click at [513, 492] on input "4" at bounding box center [501, 476] width 37 height 40
click at [513, 492] on input "3" at bounding box center [501, 476] width 37 height 40
click at [514, 484] on input "4" at bounding box center [501, 476] width 37 height 40
type input "5"
click at [514, 484] on input "5" at bounding box center [501, 476] width 37 height 40
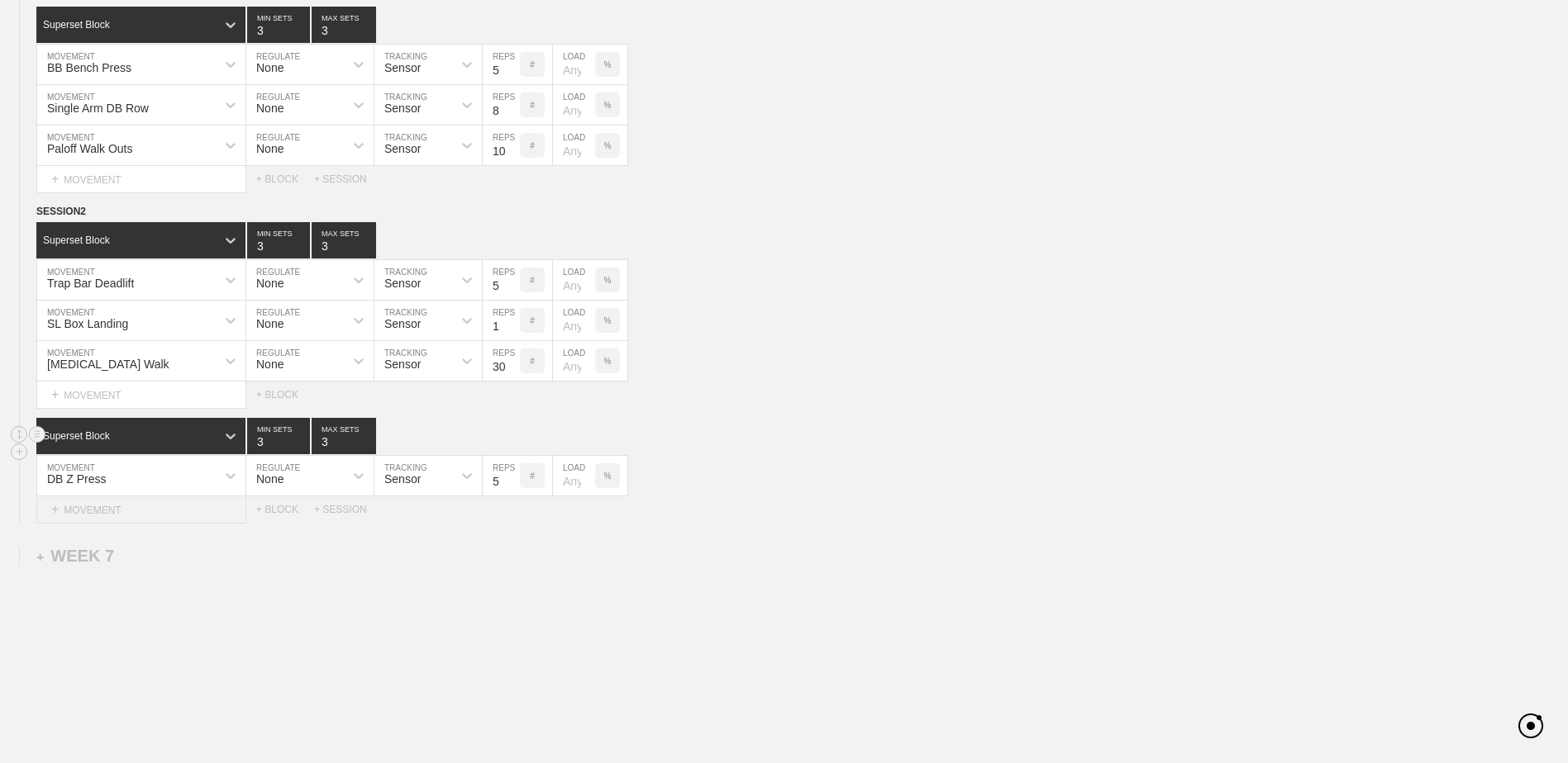
click at [167, 517] on div "+ MOVEMENT" at bounding box center [141, 510] width 210 height 27
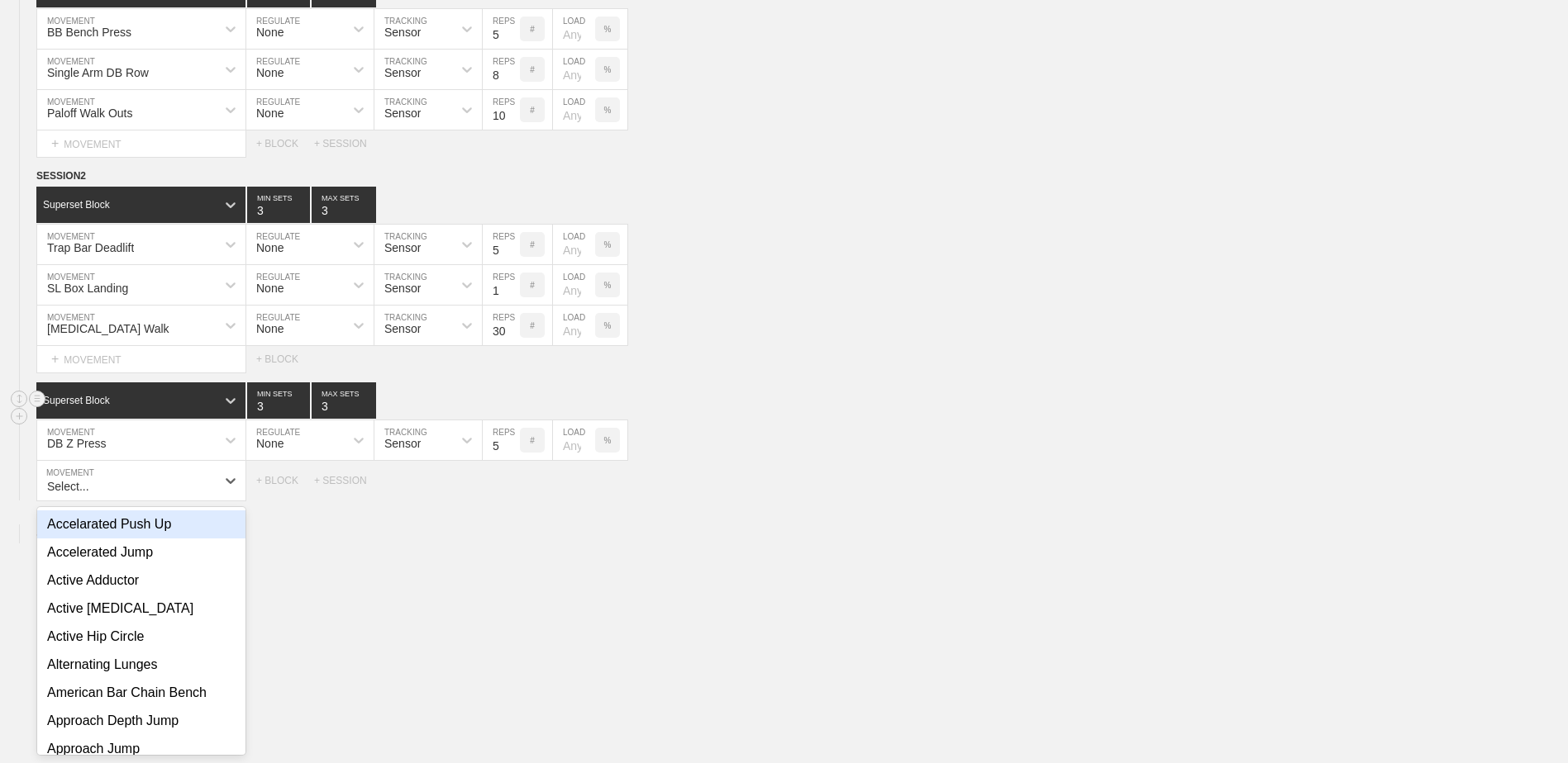
scroll to position [2163, 0]
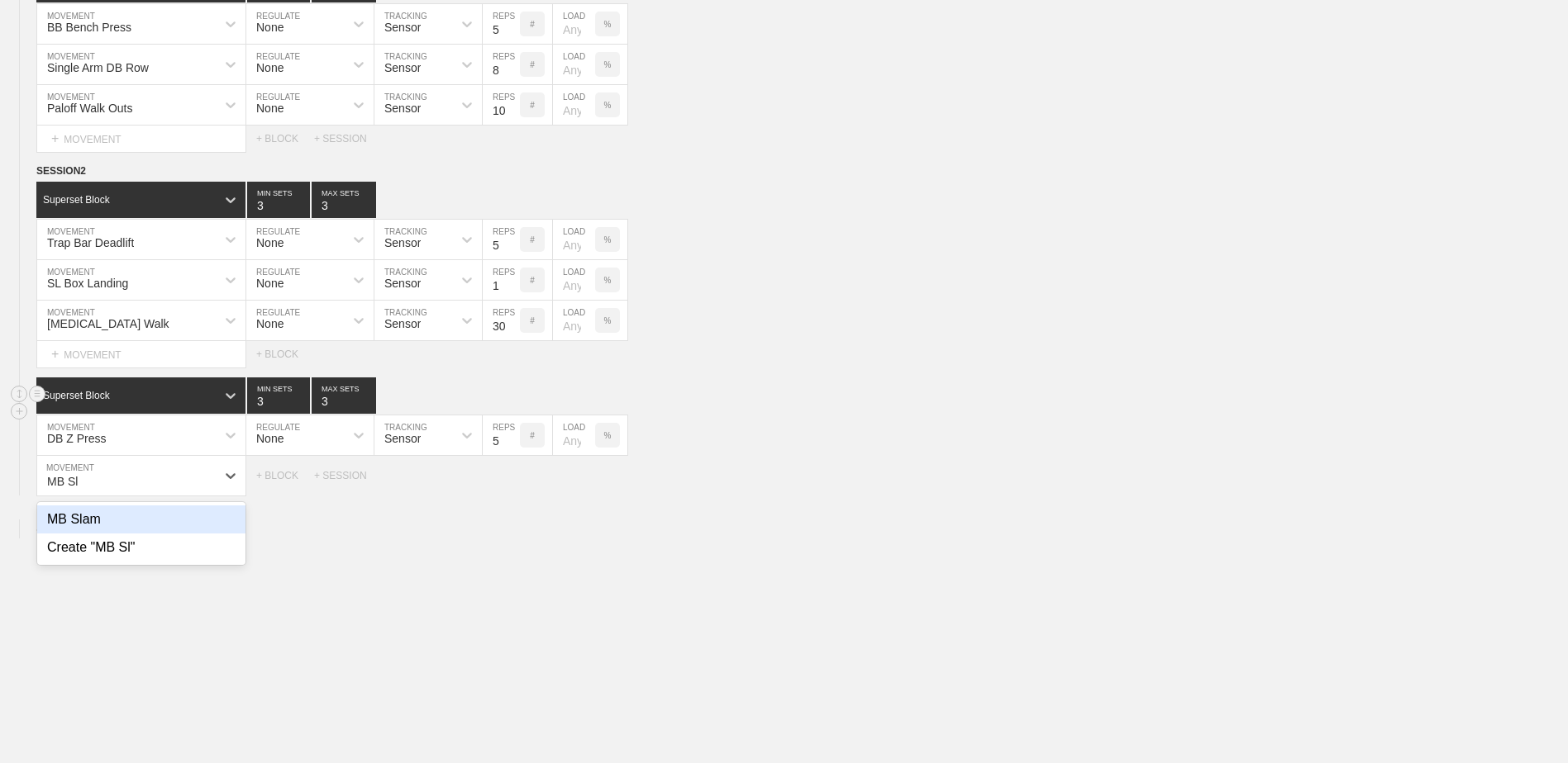
click at [167, 517] on div "MB Slam" at bounding box center [141, 520] width 208 height 28
type input "MB Sl"
click at [511, 490] on input "7" at bounding box center [501, 476] width 37 height 40
click at [511, 490] on input "6" at bounding box center [501, 476] width 37 height 40
click at [511, 490] on input "5" at bounding box center [501, 476] width 37 height 40
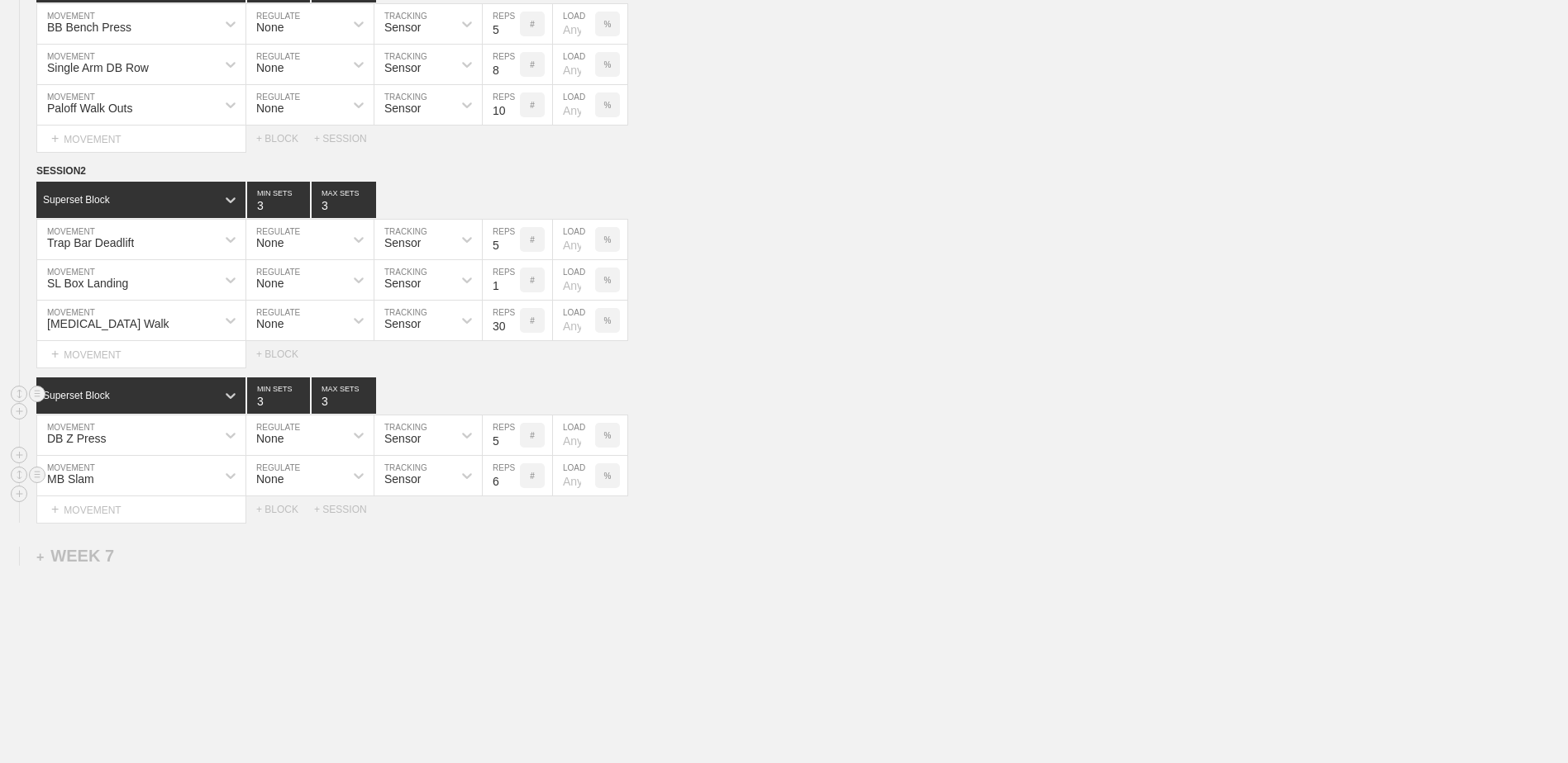
type input "6"
click at [514, 484] on input "6" at bounding box center [501, 476] width 37 height 40
click at [178, 514] on div "+ MOVEMENT" at bounding box center [141, 510] width 210 height 27
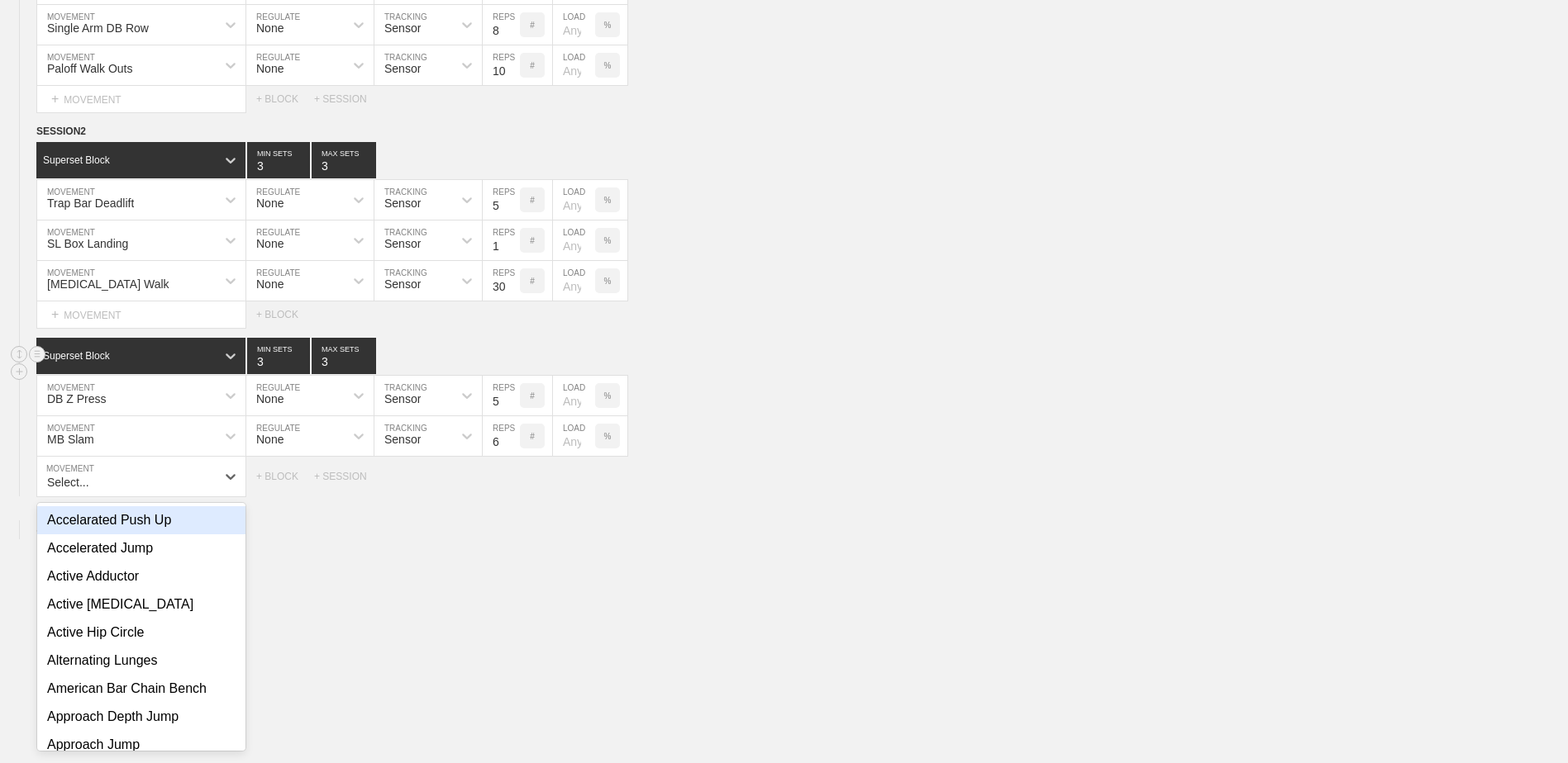
scroll to position [2204, 0]
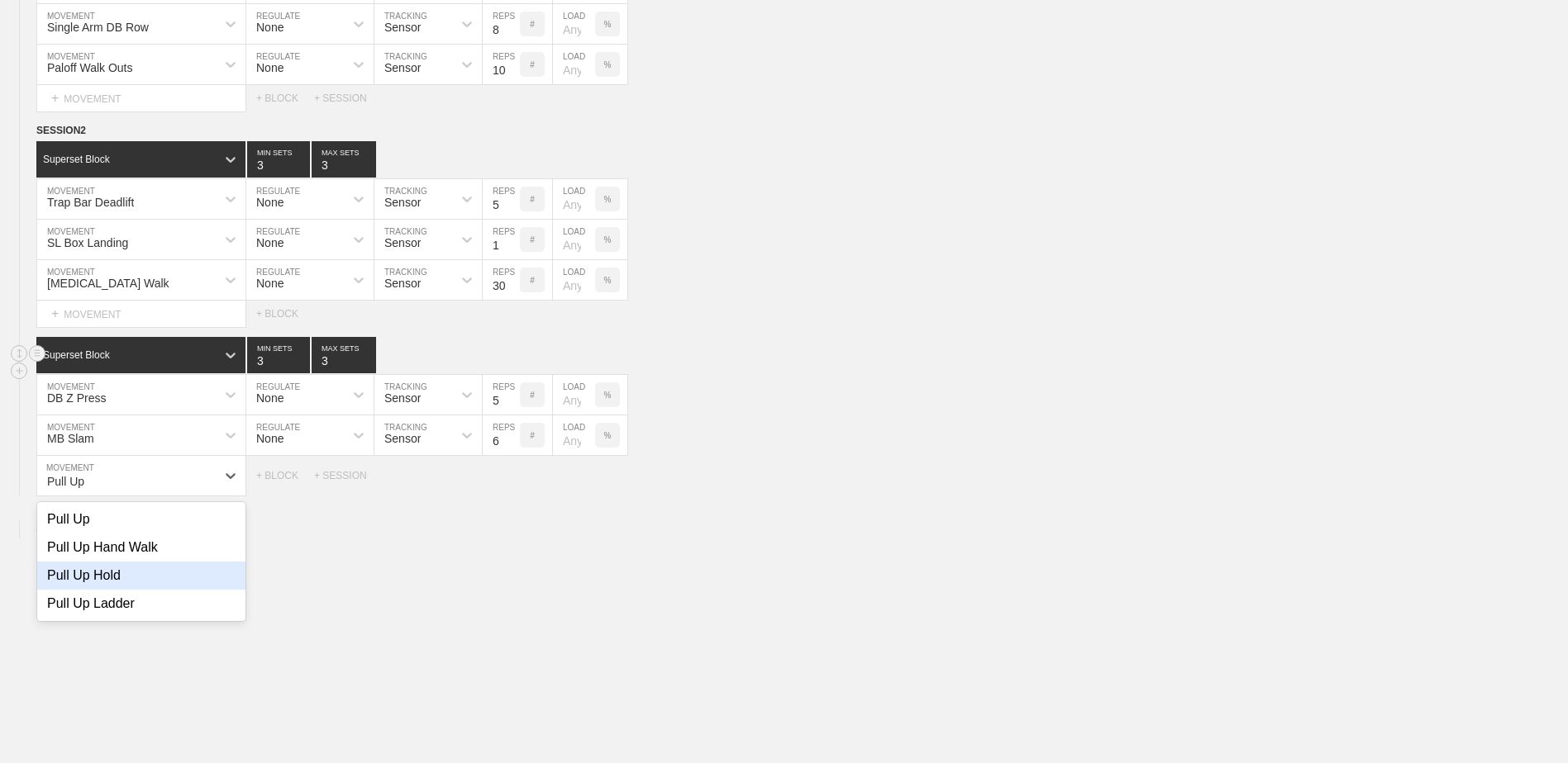
click at [165, 572] on div "Pull Up Hold" at bounding box center [141, 575] width 208 height 28
type input "Pull Up"
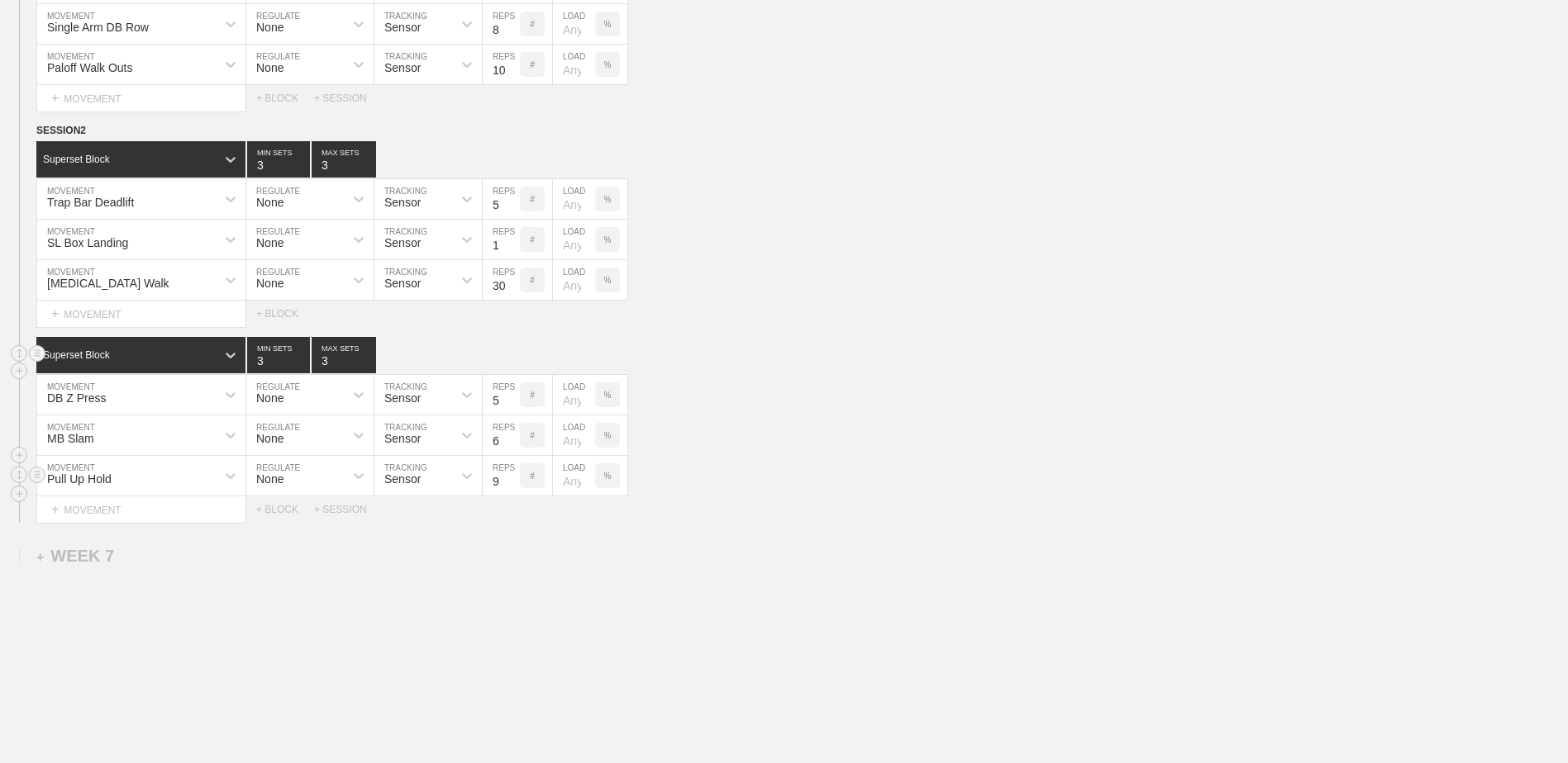
click at [511, 483] on input "9" at bounding box center [501, 476] width 37 height 40
type input "10"
click at [511, 483] on input "10" at bounding box center [501, 476] width 37 height 40
